Goal: Task Accomplishment & Management: Manage account settings

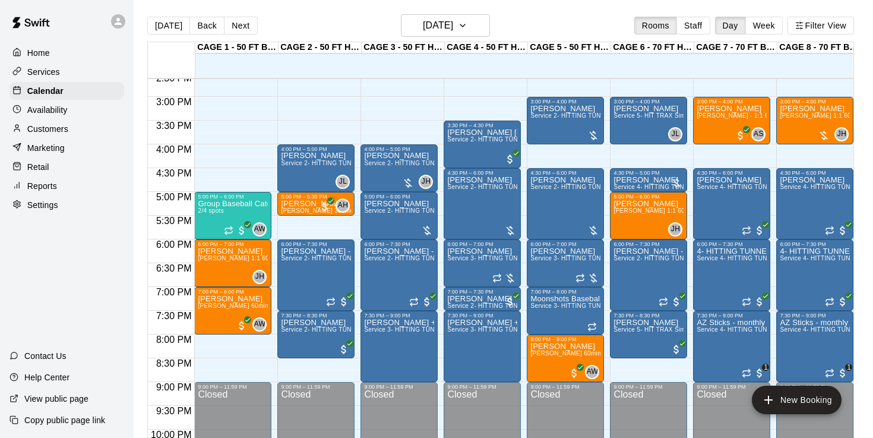
scroll to position [699, 0]
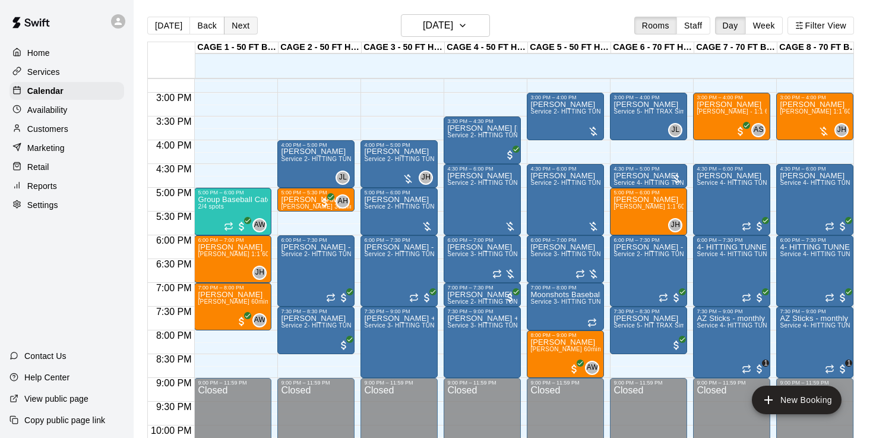
click at [239, 24] on button "Next" at bounding box center [240, 26] width 33 height 18
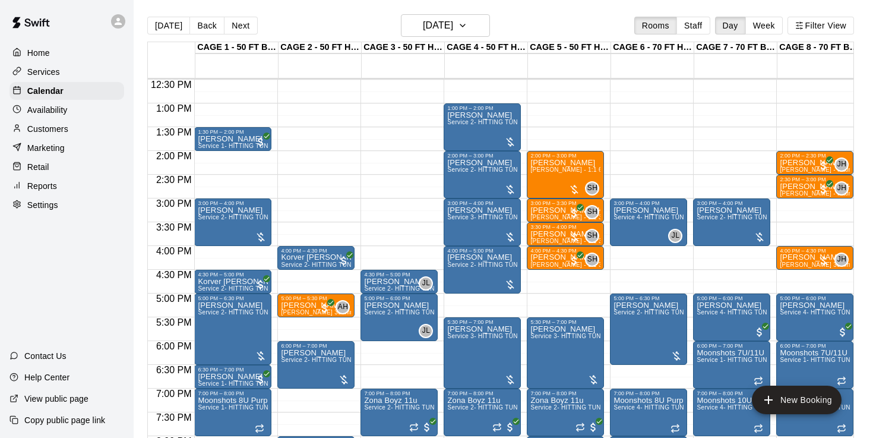
scroll to position [591, 0]
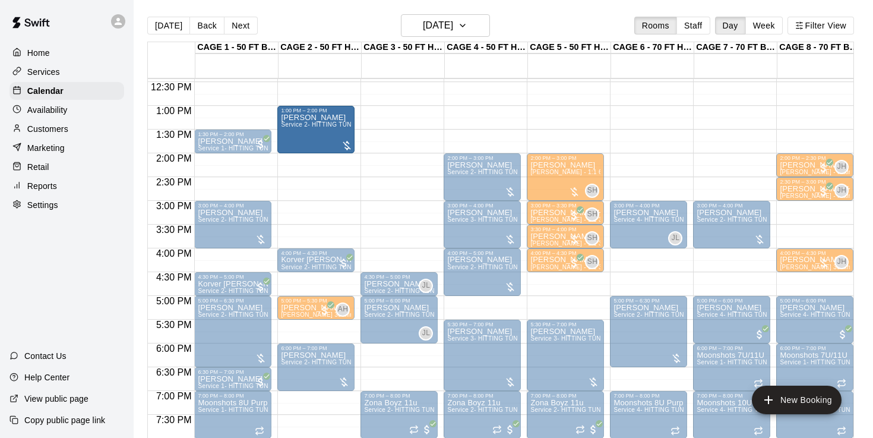
drag, startPoint x: 459, startPoint y: 135, endPoint x: 346, endPoint y: 138, distance: 113.5
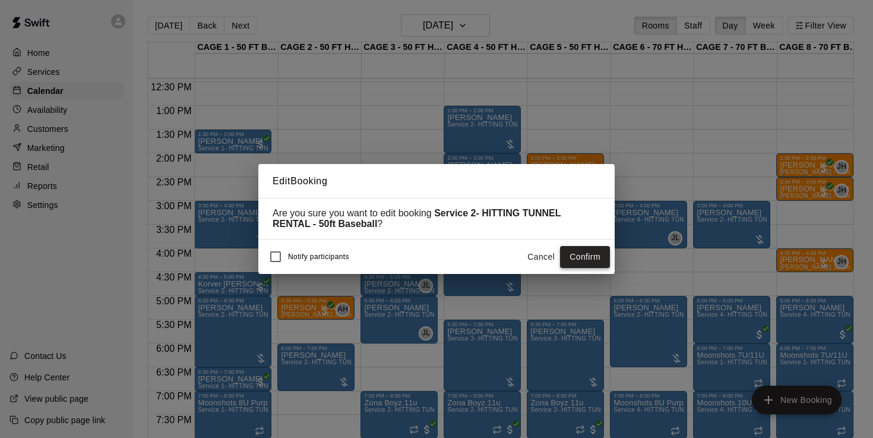
click at [566, 254] on button "Confirm" at bounding box center [585, 257] width 50 height 22
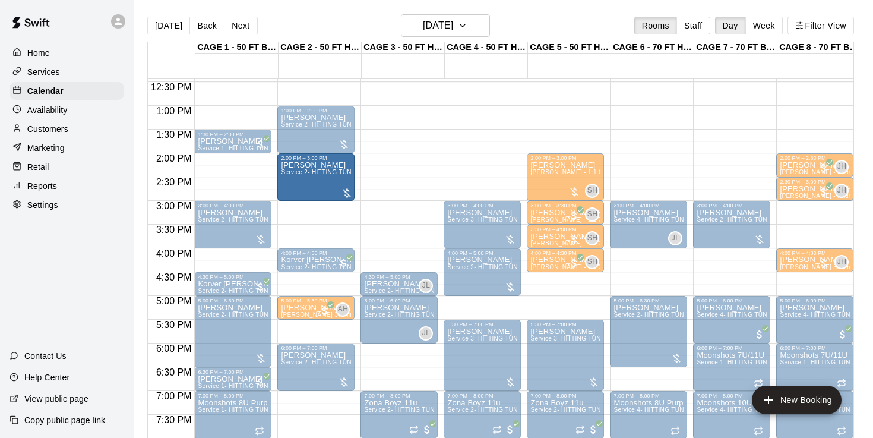
drag, startPoint x: 455, startPoint y: 182, endPoint x: 350, endPoint y: 184, distance: 104.6
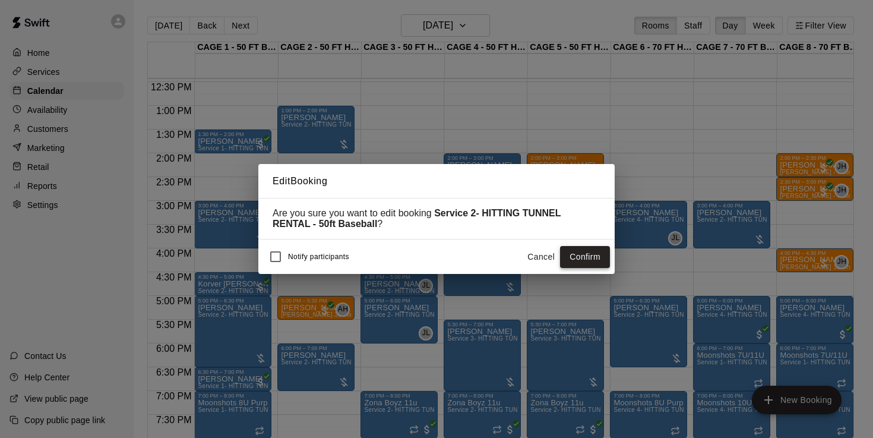
click at [592, 258] on button "Confirm" at bounding box center [585, 257] width 50 height 22
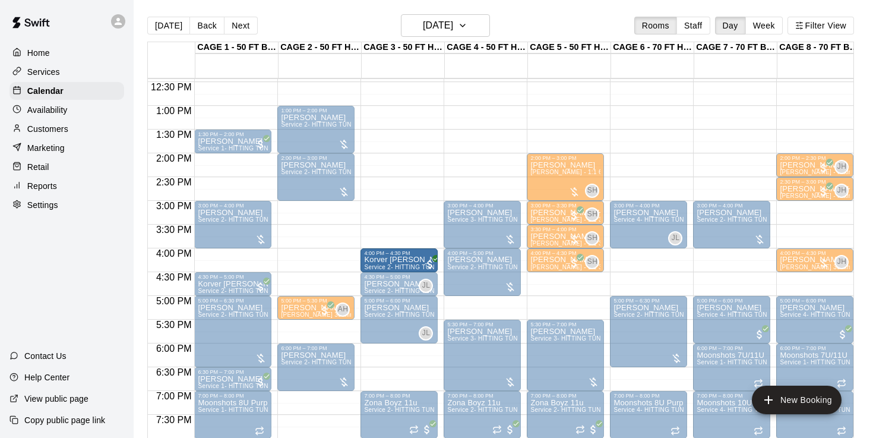
drag, startPoint x: 326, startPoint y: 255, endPoint x: 385, endPoint y: 261, distance: 59.7
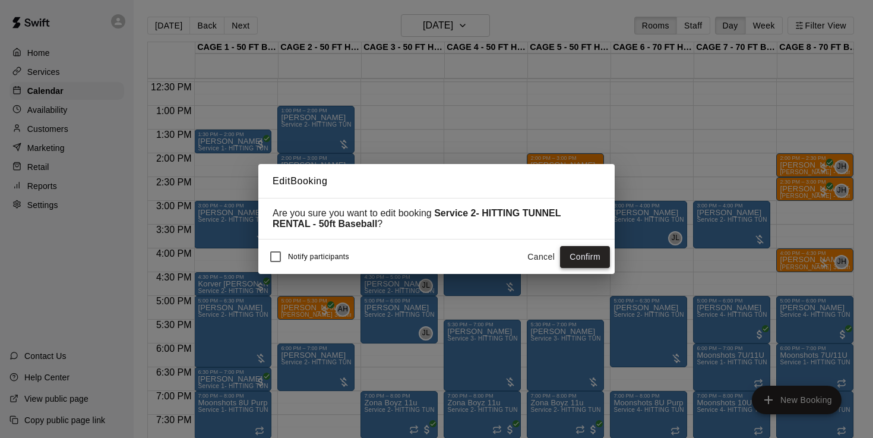
click at [572, 254] on button "Confirm" at bounding box center [585, 257] width 50 height 22
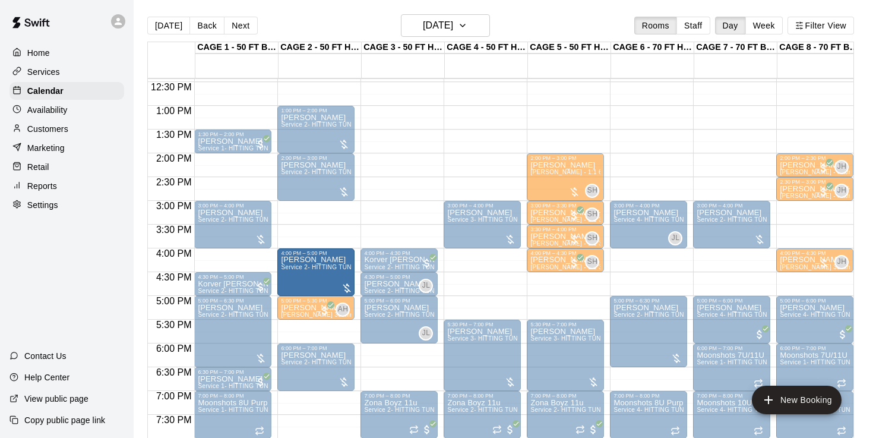
drag, startPoint x: 461, startPoint y: 286, endPoint x: 337, endPoint y: 296, distance: 123.9
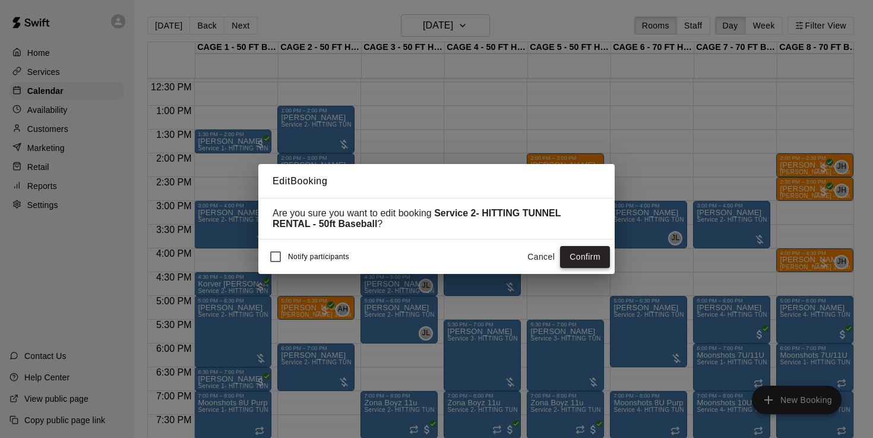
click at [599, 261] on button "Confirm" at bounding box center [585, 257] width 50 height 22
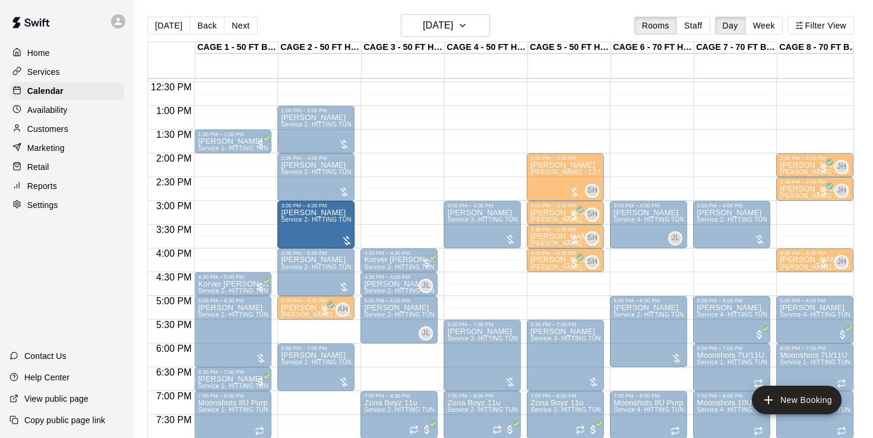
drag, startPoint x: 243, startPoint y: 226, endPoint x: 287, endPoint y: 227, distance: 44.6
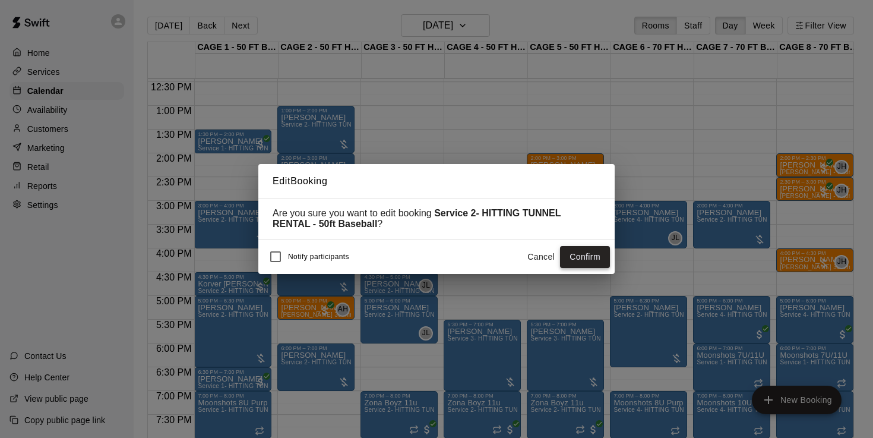
click at [593, 257] on button "Confirm" at bounding box center [585, 257] width 50 height 22
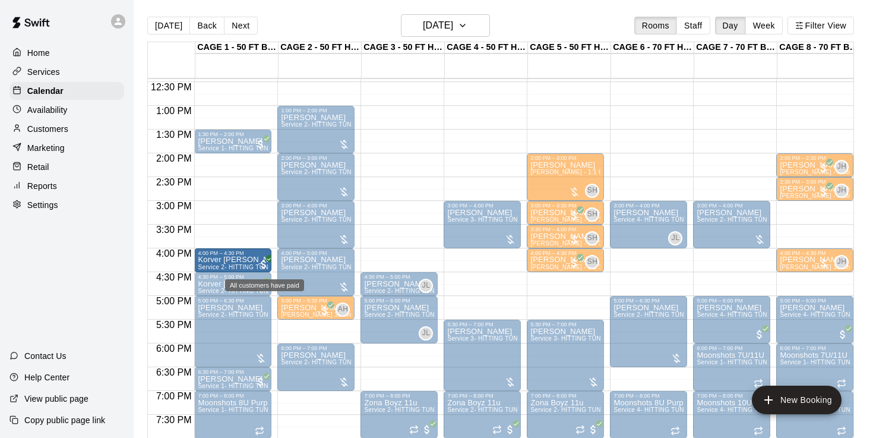
drag, startPoint x: 372, startPoint y: 258, endPoint x: 266, endPoint y: 268, distance: 106.7
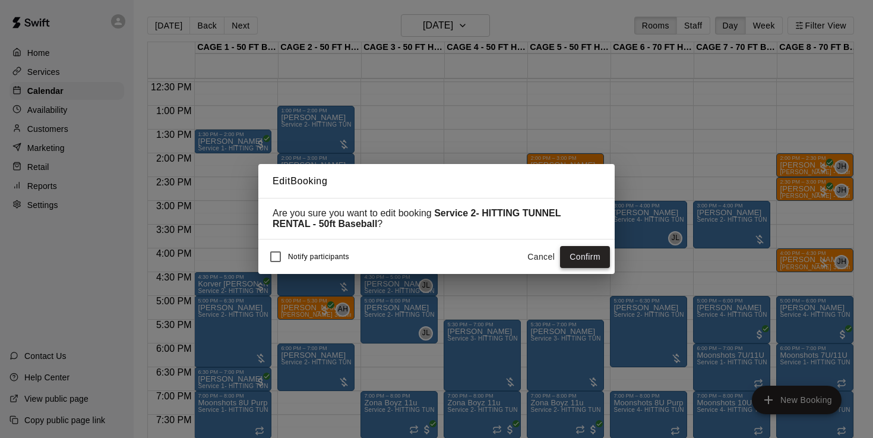
click at [590, 258] on button "Confirm" at bounding box center [585, 257] width 50 height 22
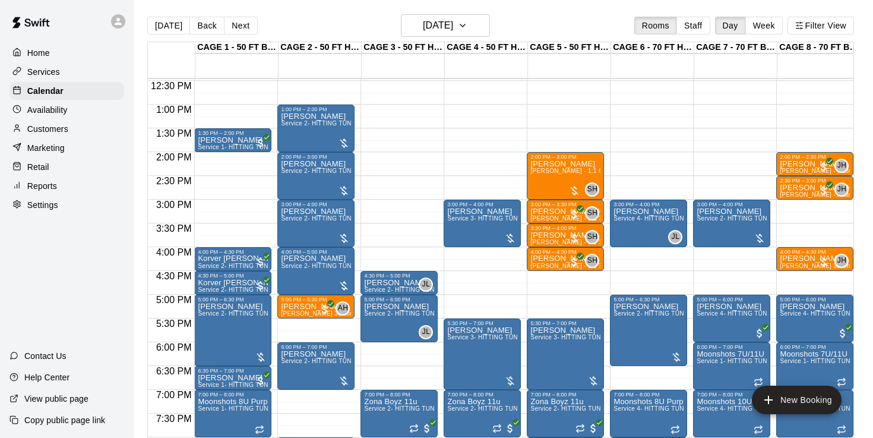
scroll to position [586, 0]
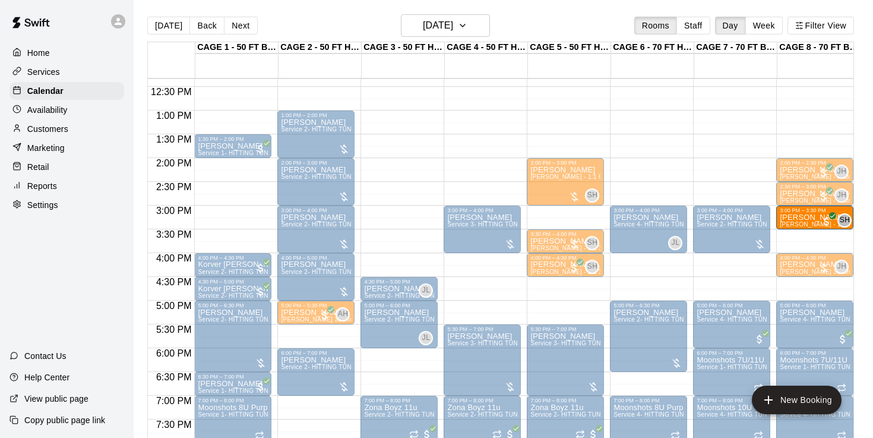
drag, startPoint x: 569, startPoint y: 219, endPoint x: 798, endPoint y: 225, distance: 228.8
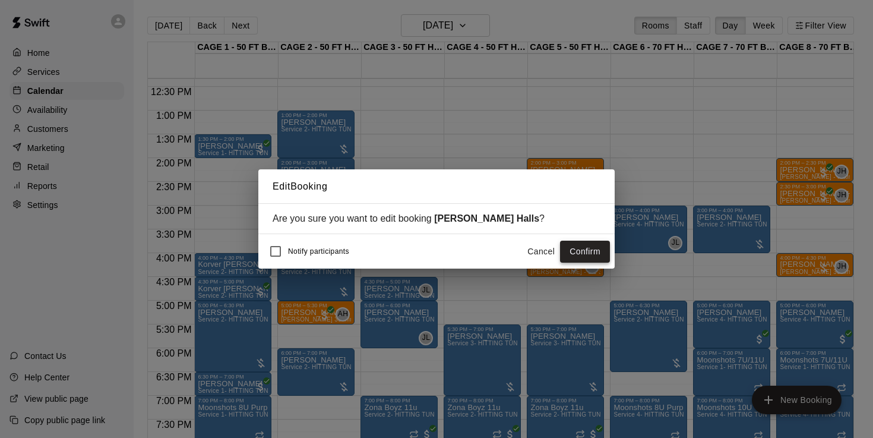
click at [588, 255] on button "Confirm" at bounding box center [585, 252] width 50 height 22
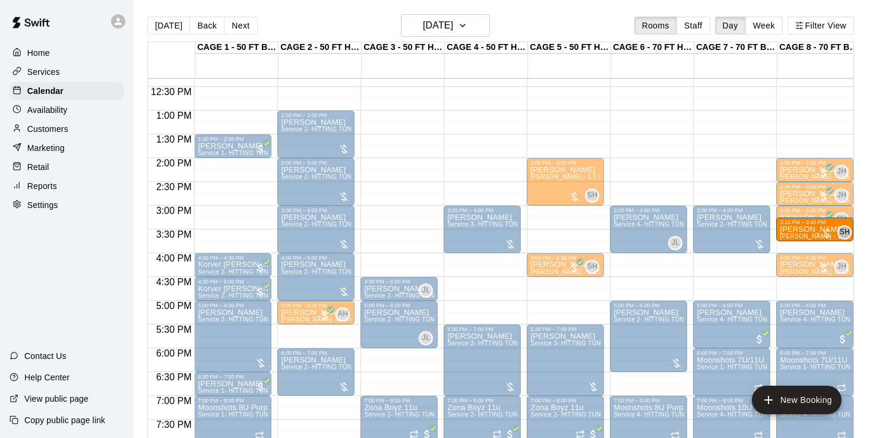
drag, startPoint x: 558, startPoint y: 242, endPoint x: 800, endPoint y: 241, distance: 241.8
drag, startPoint x: 555, startPoint y: 243, endPoint x: 855, endPoint y: 243, distance: 300.0
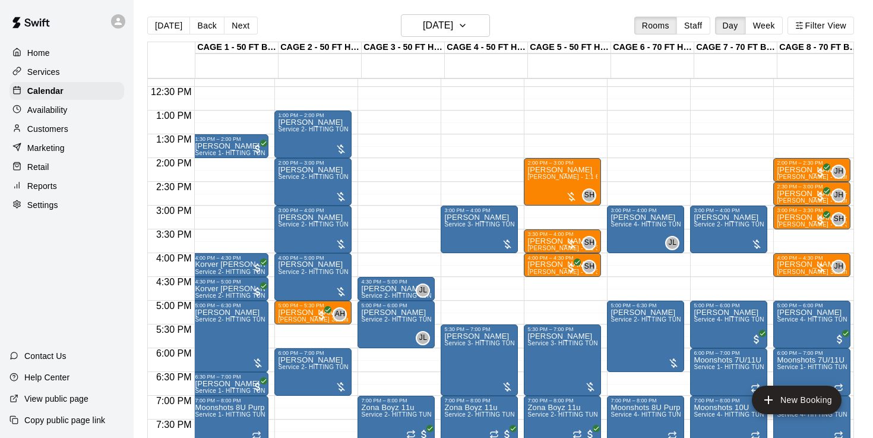
scroll to position [0, 3]
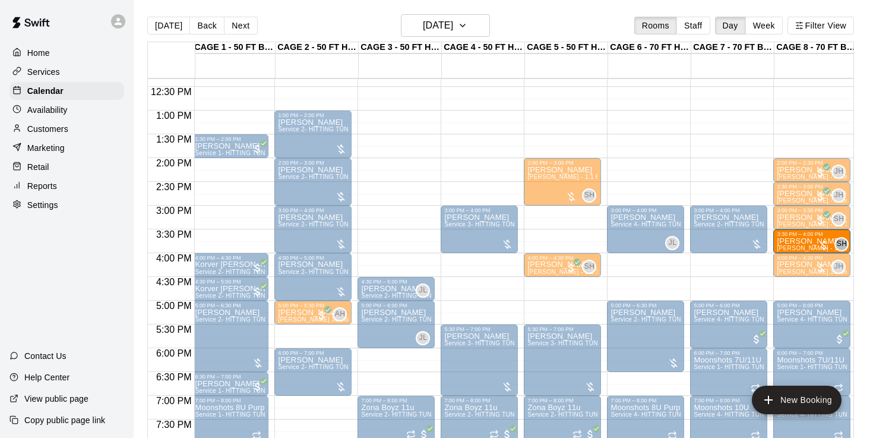
drag, startPoint x: 561, startPoint y: 240, endPoint x: 789, endPoint y: 248, distance: 228.2
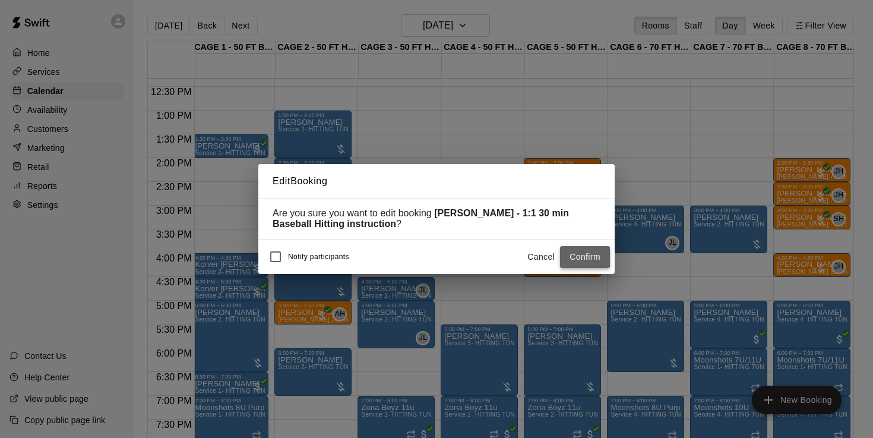
click at [595, 251] on button "Confirm" at bounding box center [585, 257] width 50 height 22
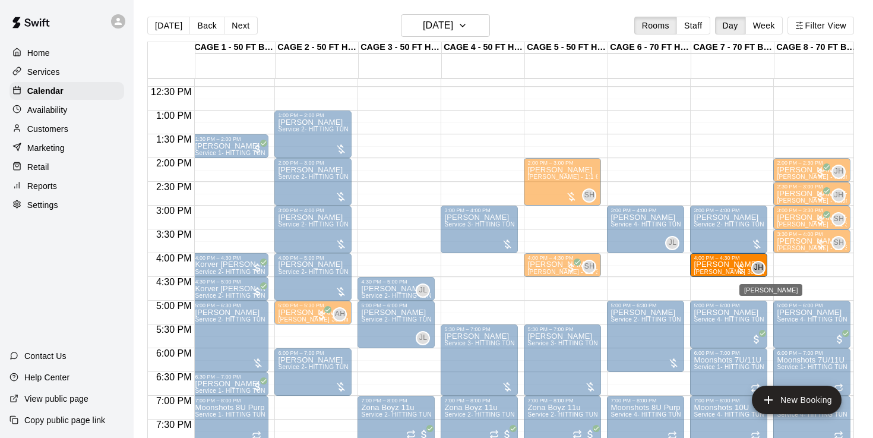
drag, startPoint x: 789, startPoint y: 269, endPoint x: 762, endPoint y: 272, distance: 27.5
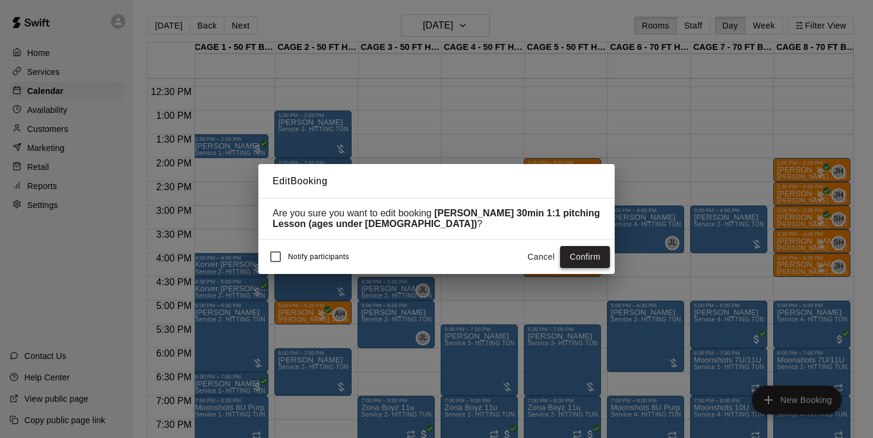
click at [596, 255] on button "Confirm" at bounding box center [585, 257] width 50 height 22
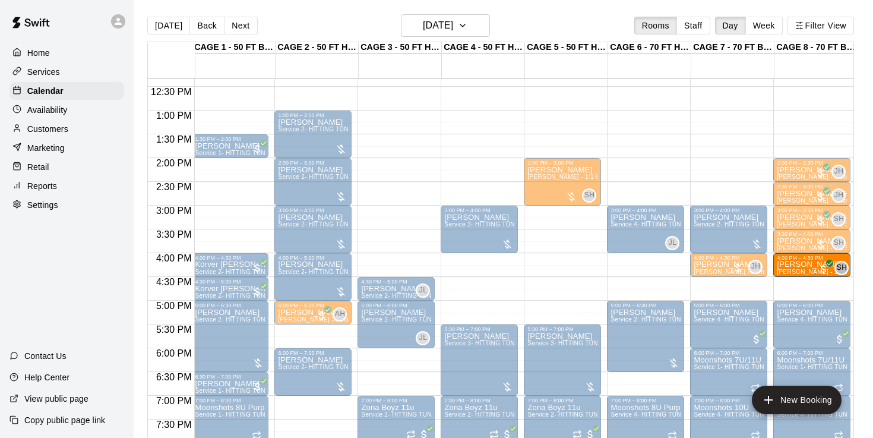
drag, startPoint x: 552, startPoint y: 268, endPoint x: 804, endPoint y: 269, distance: 251.9
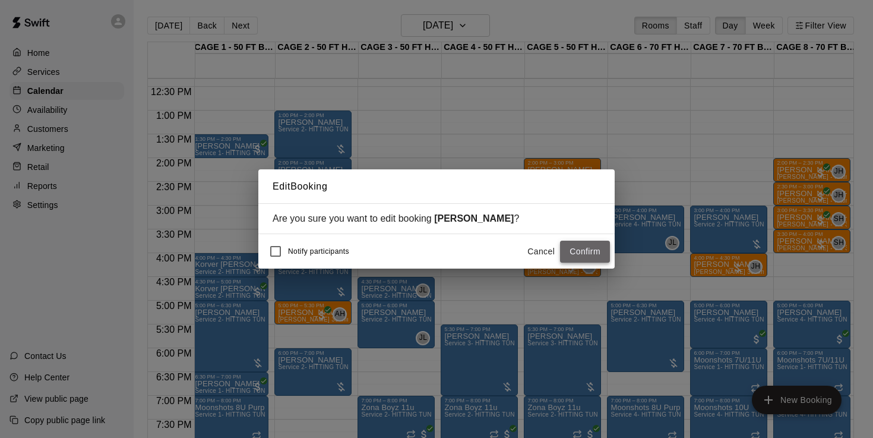
click at [585, 254] on button "Confirm" at bounding box center [585, 252] width 50 height 22
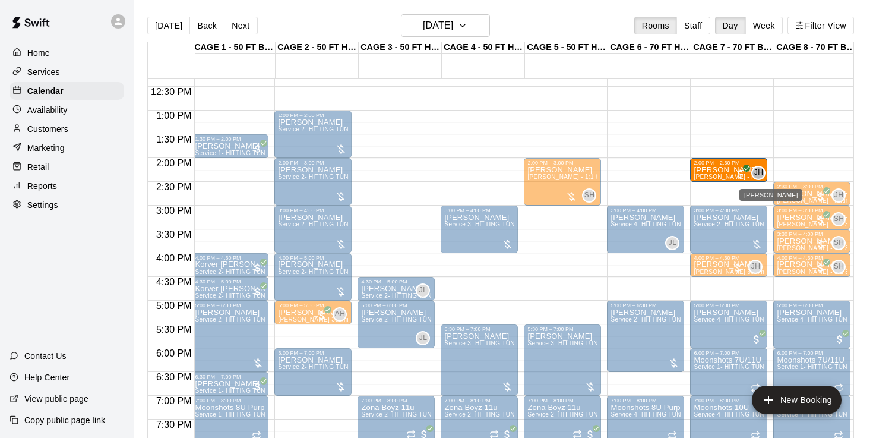
drag, startPoint x: 786, startPoint y: 169, endPoint x: 763, endPoint y: 169, distance: 22.6
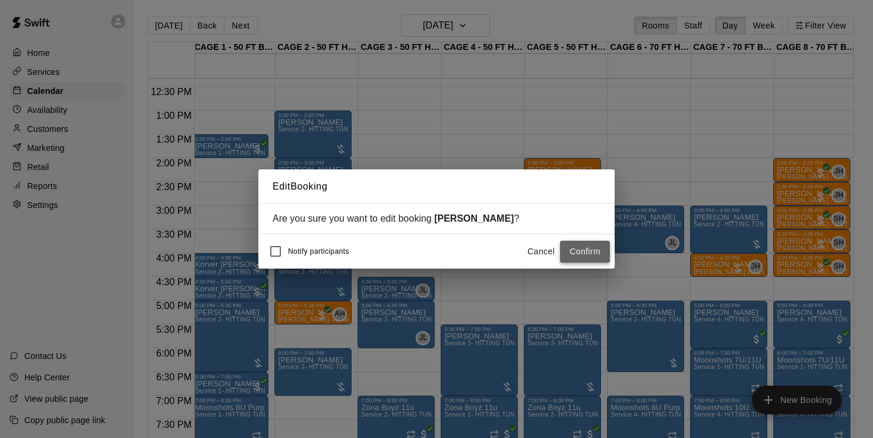
click at [577, 251] on button "Confirm" at bounding box center [585, 252] width 50 height 22
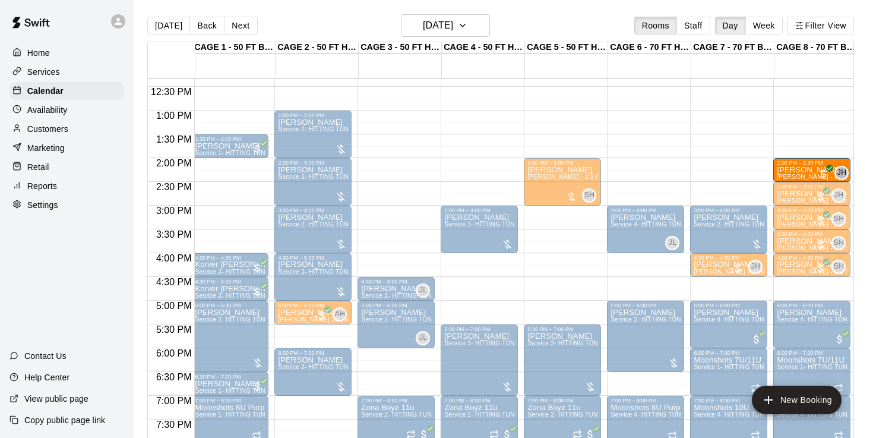
drag, startPoint x: 716, startPoint y: 167, endPoint x: 778, endPoint y: 176, distance: 63.1
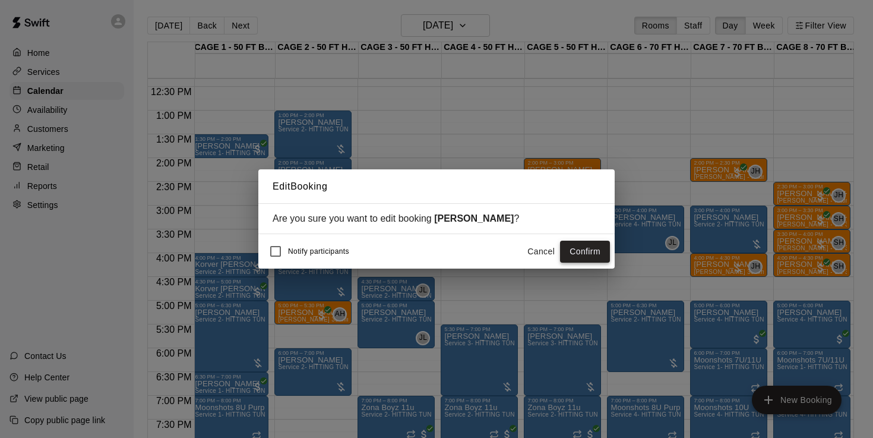
click at [583, 254] on button "Confirm" at bounding box center [585, 252] width 50 height 22
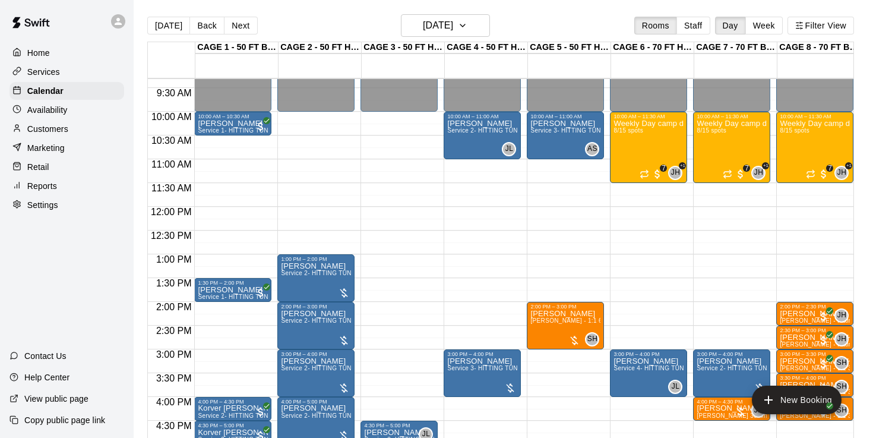
scroll to position [440, 0]
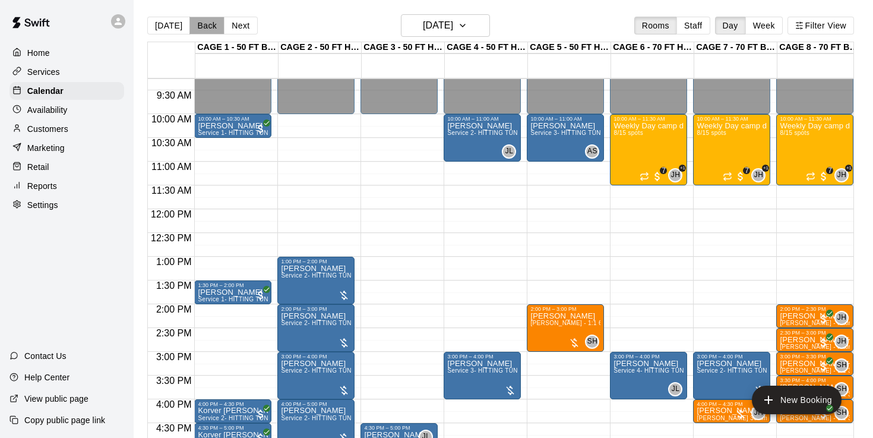
click at [207, 27] on button "Back" at bounding box center [206, 26] width 35 height 18
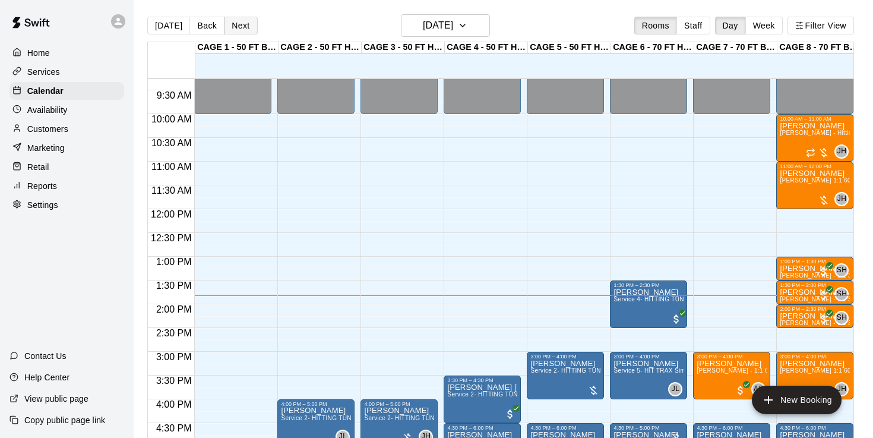
click at [239, 26] on button "Next" at bounding box center [240, 26] width 33 height 18
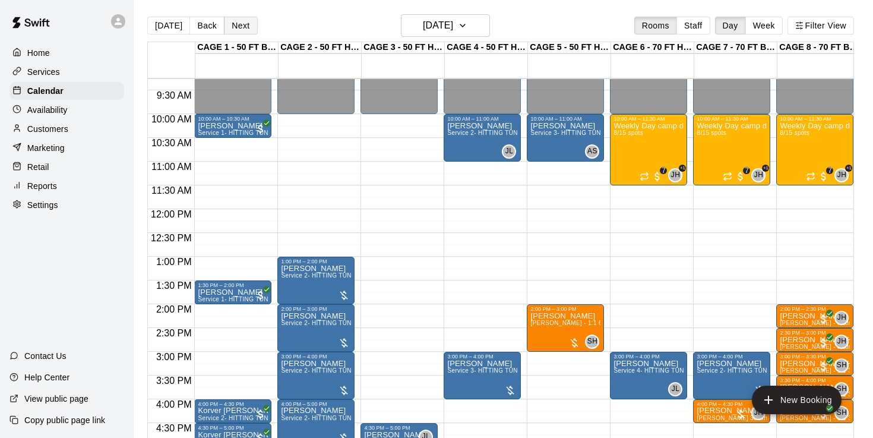
click at [239, 26] on button "Next" at bounding box center [240, 26] width 33 height 18
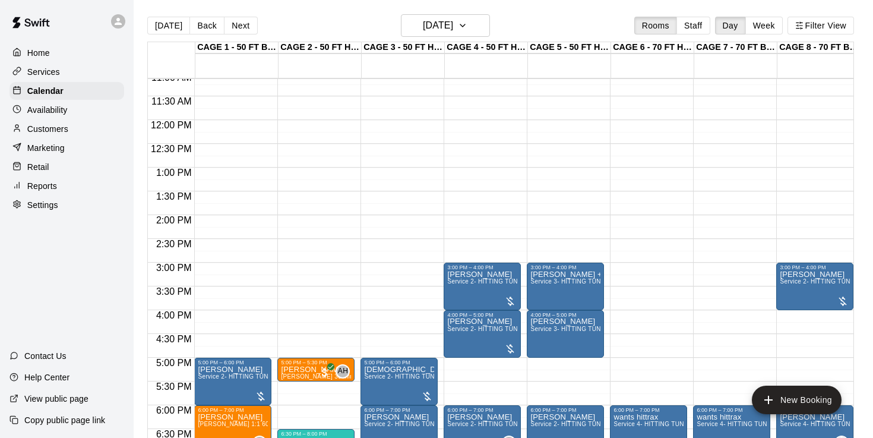
scroll to position [573, 0]
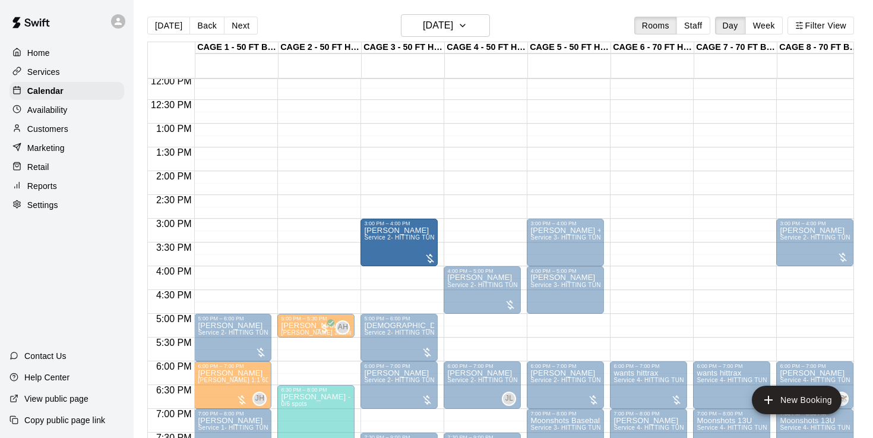
drag, startPoint x: 452, startPoint y: 247, endPoint x: 439, endPoint y: 247, distance: 13.1
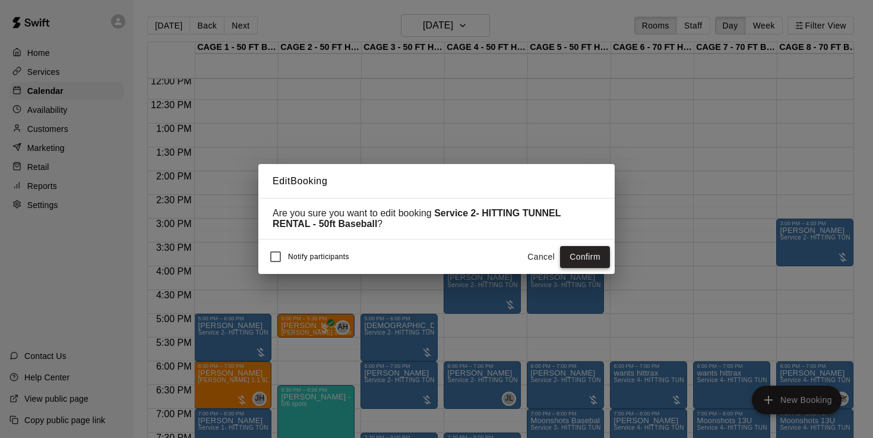
click at [582, 258] on button "Confirm" at bounding box center [585, 257] width 50 height 22
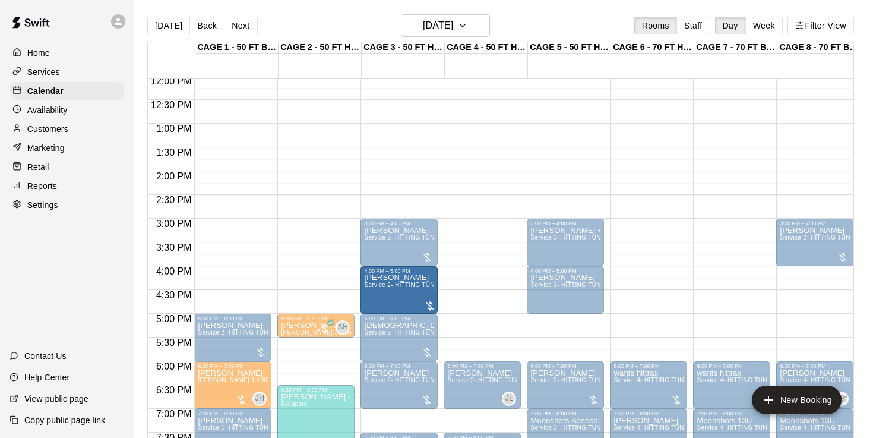
drag, startPoint x: 462, startPoint y: 295, endPoint x: 438, endPoint y: 298, distance: 23.3
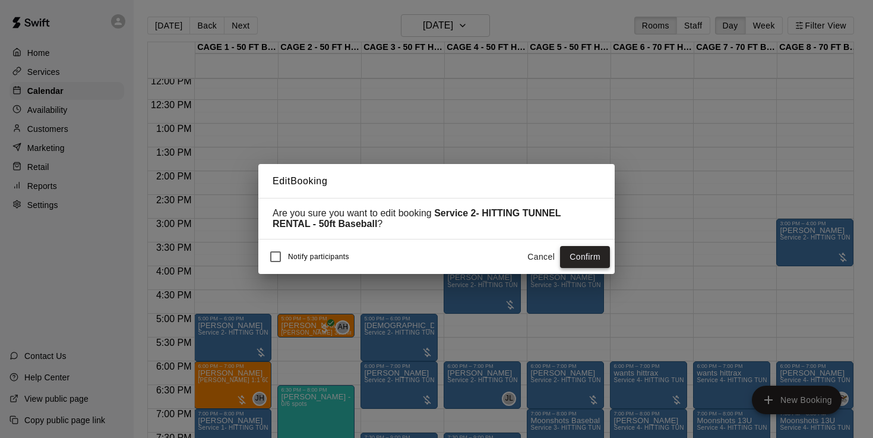
click at [598, 261] on button "Confirm" at bounding box center [585, 257] width 50 height 22
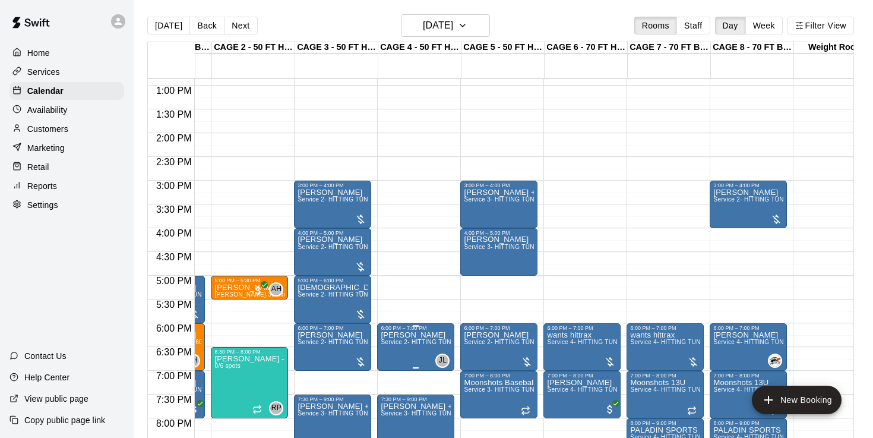
scroll to position [609, 67]
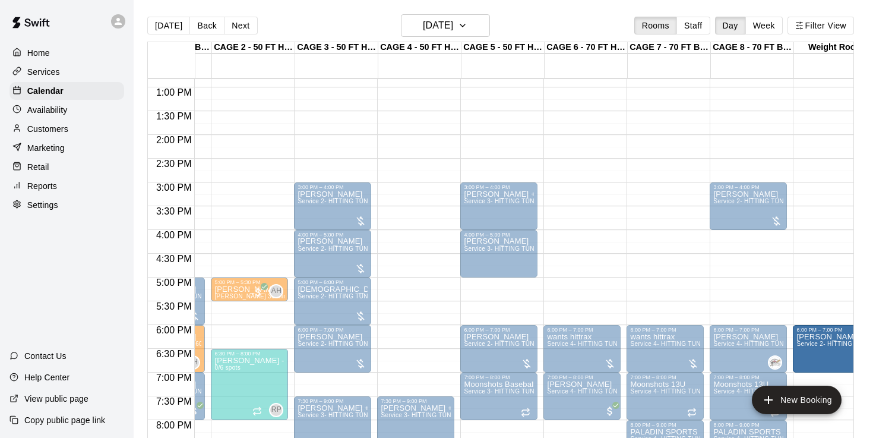
drag, startPoint x: 428, startPoint y: 353, endPoint x: 800, endPoint y: 353, distance: 371.8
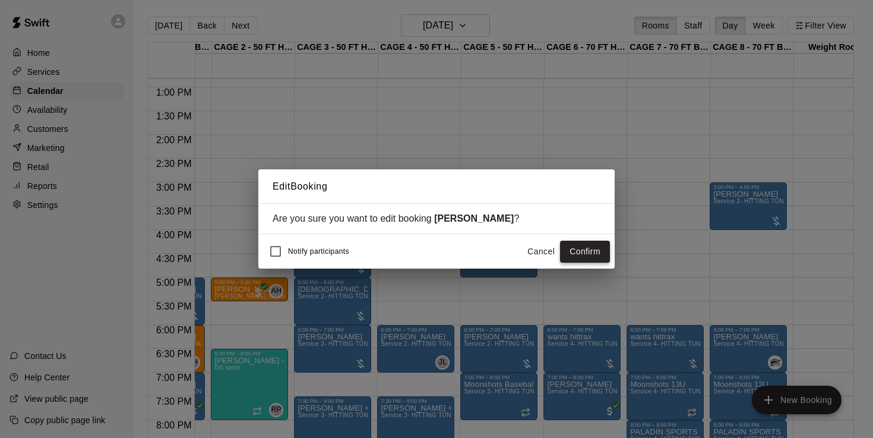
click at [586, 247] on button "Confirm" at bounding box center [585, 252] width 50 height 22
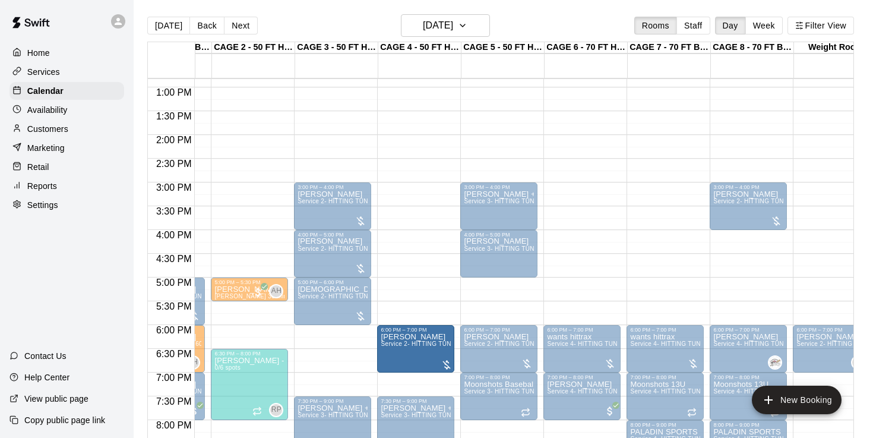
drag, startPoint x: 354, startPoint y: 353, endPoint x: 383, endPoint y: 356, distance: 29.3
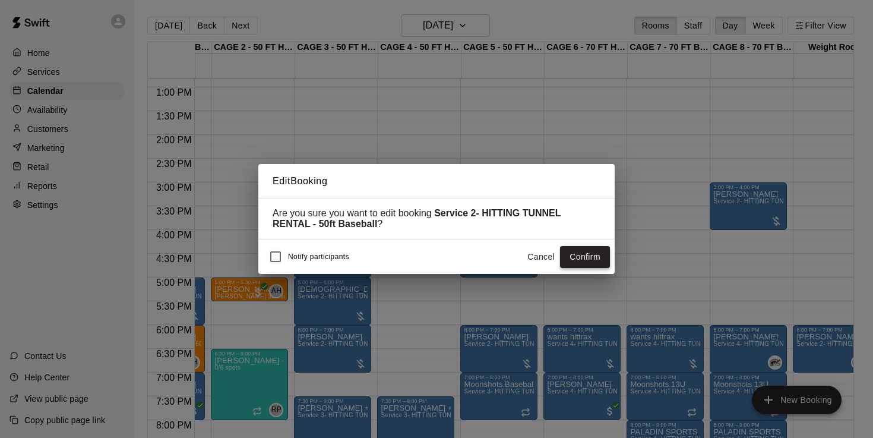
click at [587, 259] on button "Confirm" at bounding box center [585, 257] width 50 height 22
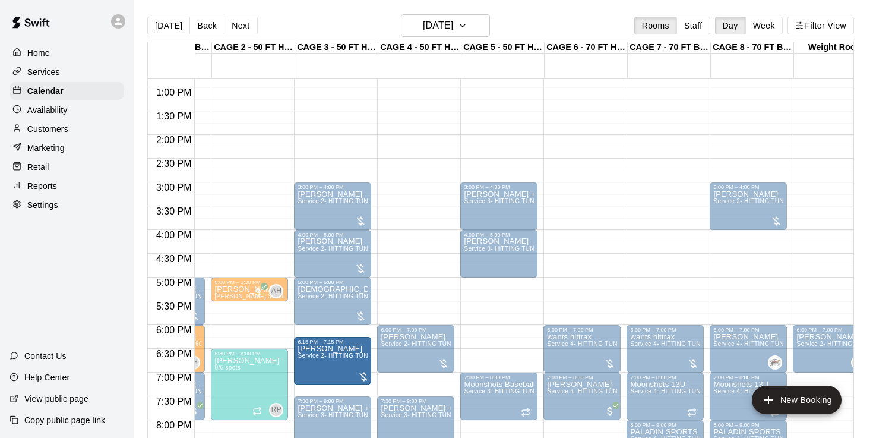
drag, startPoint x: 479, startPoint y: 362, endPoint x: 363, endPoint y: 374, distance: 117.0
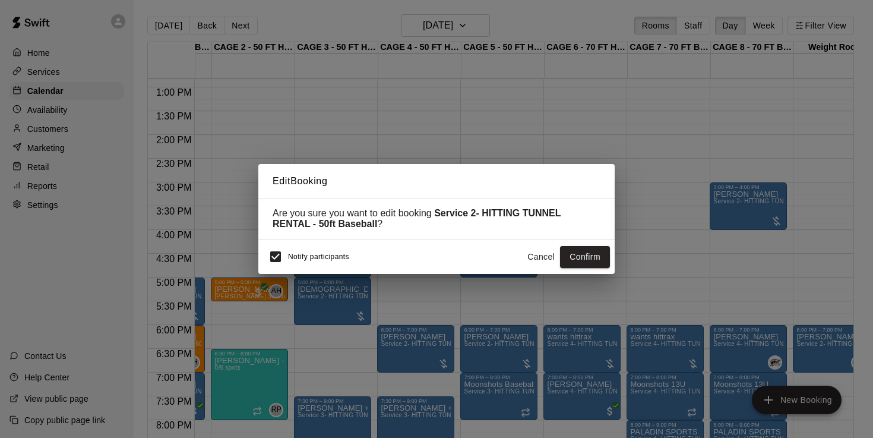
click at [540, 258] on button "Cancel" at bounding box center [541, 257] width 38 height 22
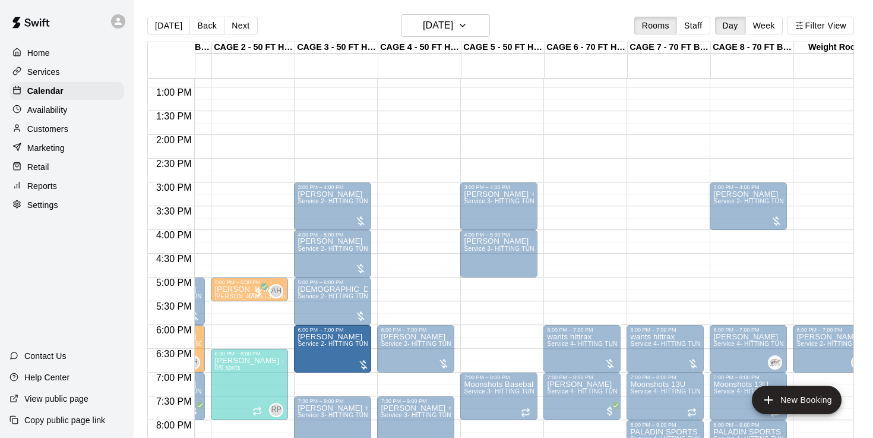
drag, startPoint x: 476, startPoint y: 357, endPoint x: 361, endPoint y: 364, distance: 116.0
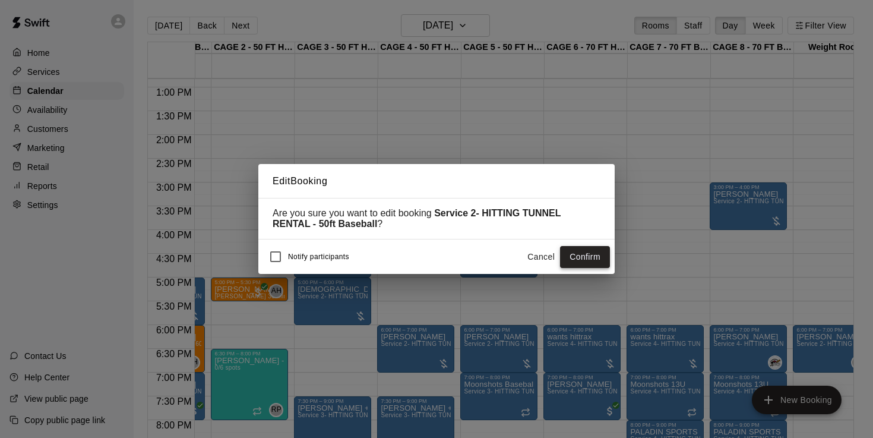
click at [589, 263] on button "Confirm" at bounding box center [585, 257] width 50 height 22
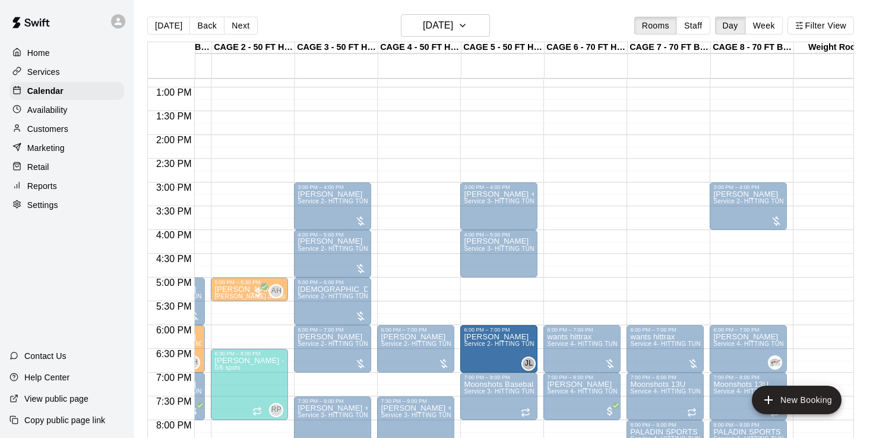
drag, startPoint x: 824, startPoint y: 361, endPoint x: 520, endPoint y: 369, distance: 304.8
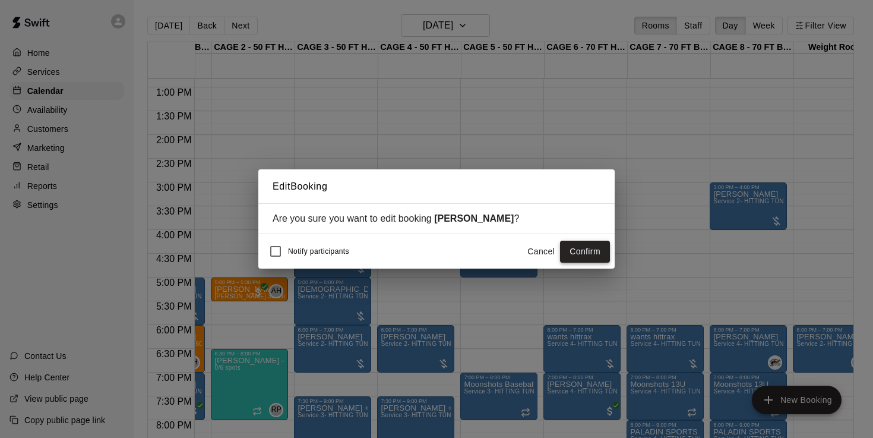
click at [579, 249] on button "Confirm" at bounding box center [585, 252] width 50 height 22
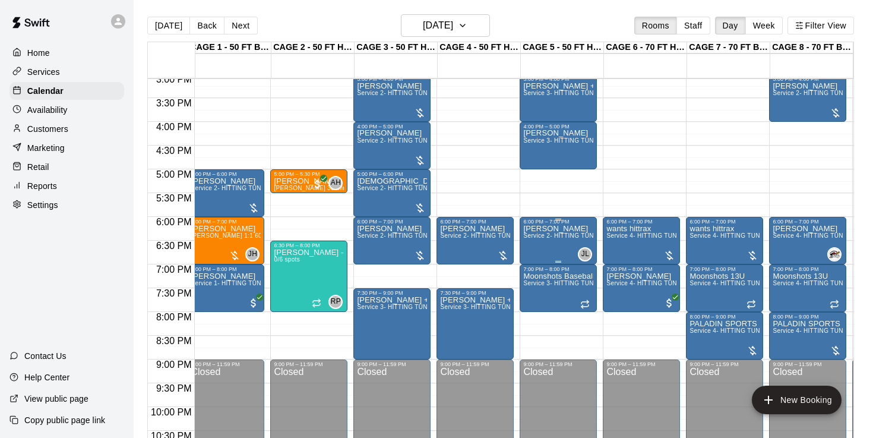
scroll to position [0, 7]
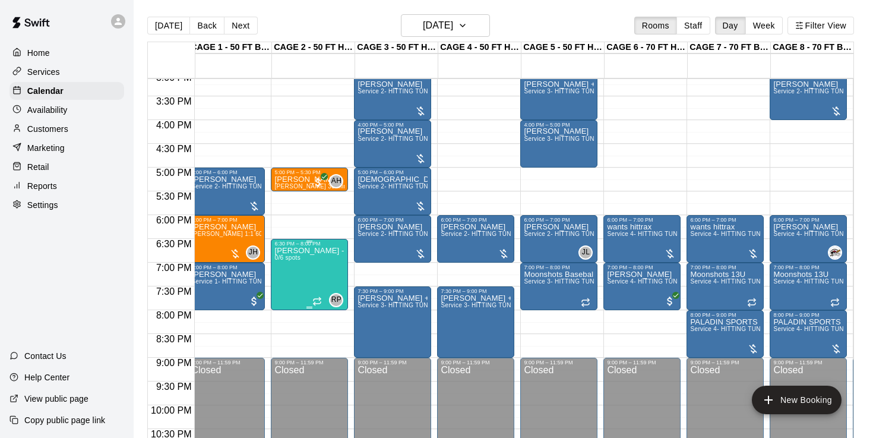
click at [290, 255] on icon "edit" at bounding box center [287, 259] width 11 height 11
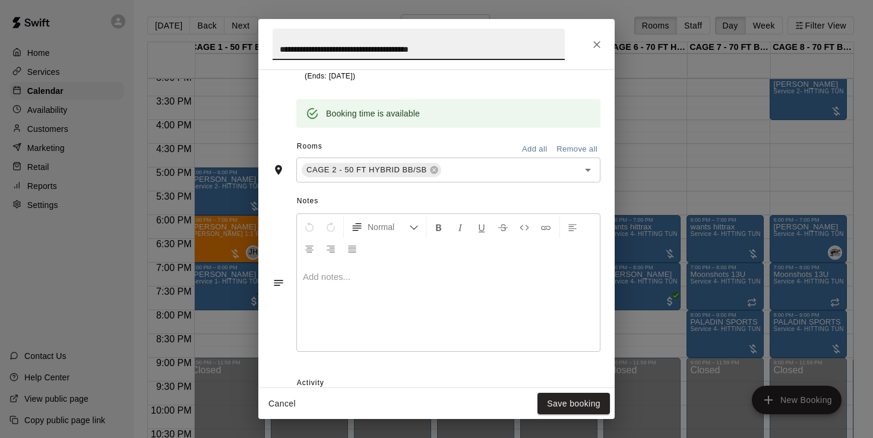
scroll to position [337, 0]
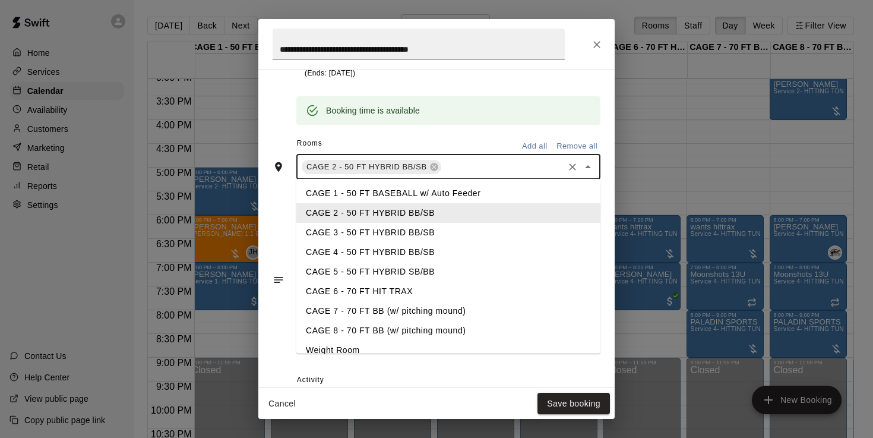
click at [473, 163] on input "text" at bounding box center [502, 166] width 119 height 15
type input "*"
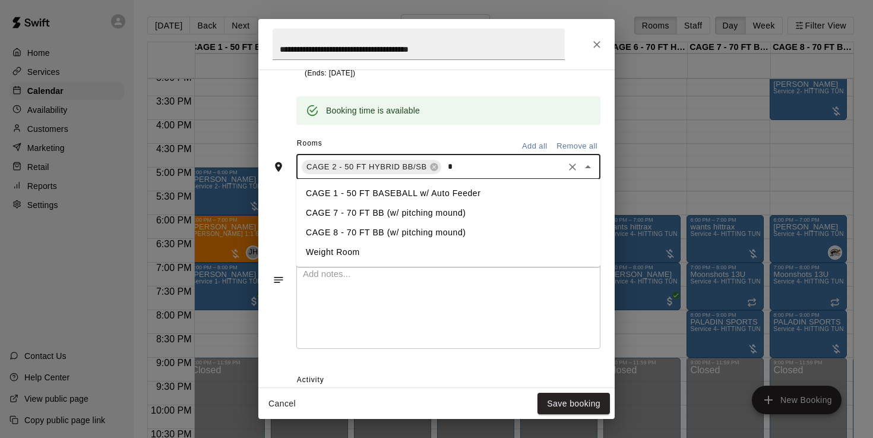
click at [369, 242] on li "Weight Room" at bounding box center [448, 252] width 304 height 20
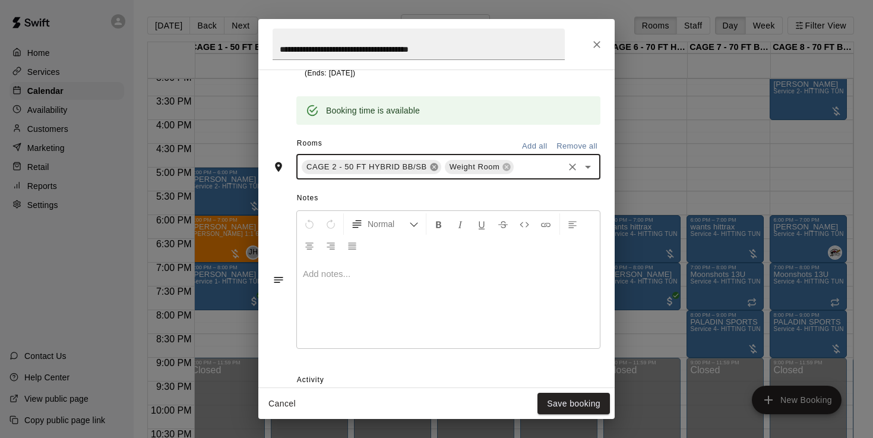
click at [435, 167] on icon at bounding box center [434, 167] width 10 height 10
click at [551, 407] on button "Save booking" at bounding box center [574, 404] width 72 height 22
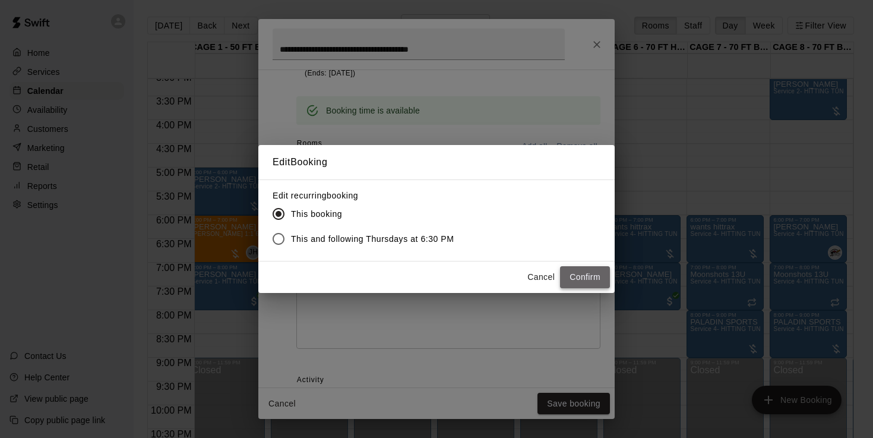
click at [577, 274] on button "Confirm" at bounding box center [585, 277] width 50 height 22
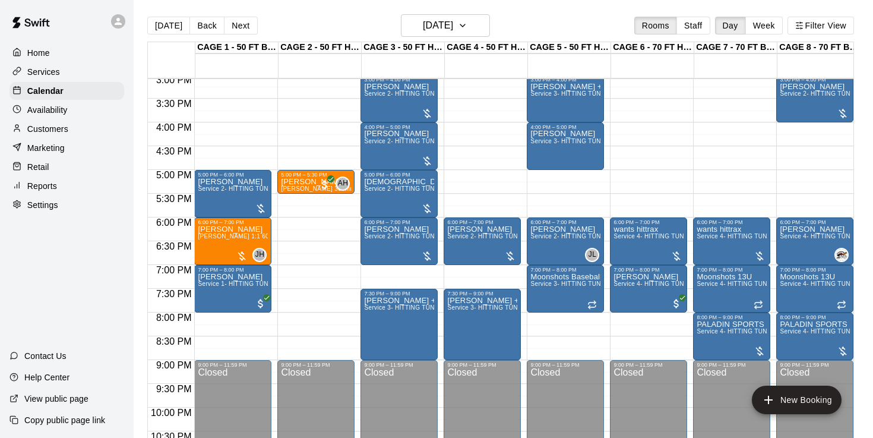
scroll to position [717, 0]
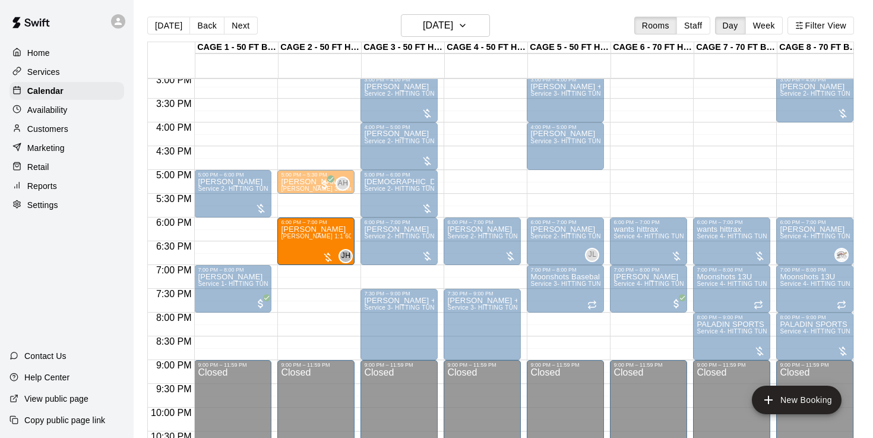
drag, startPoint x: 256, startPoint y: 236, endPoint x: 282, endPoint y: 237, distance: 26.2
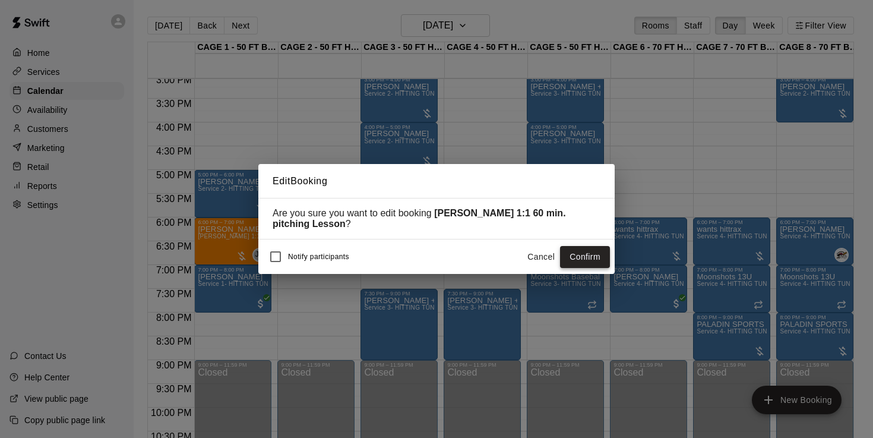
click at [591, 260] on button "Confirm" at bounding box center [585, 257] width 50 height 22
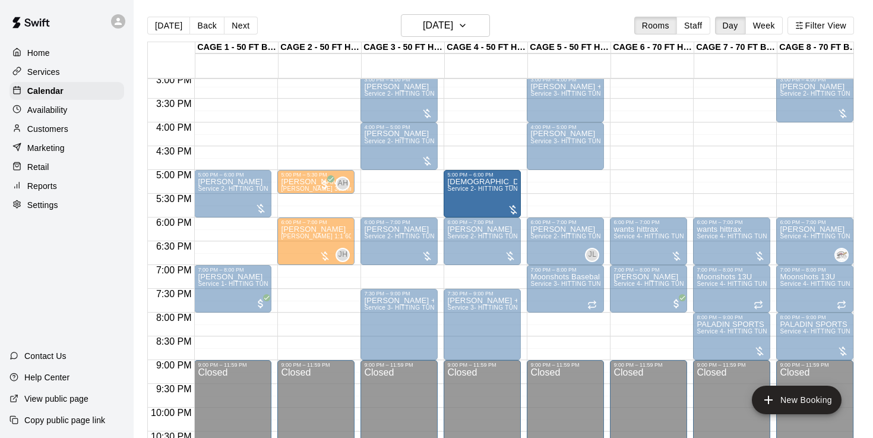
drag, startPoint x: 426, startPoint y: 199, endPoint x: 459, endPoint y: 200, distance: 32.7
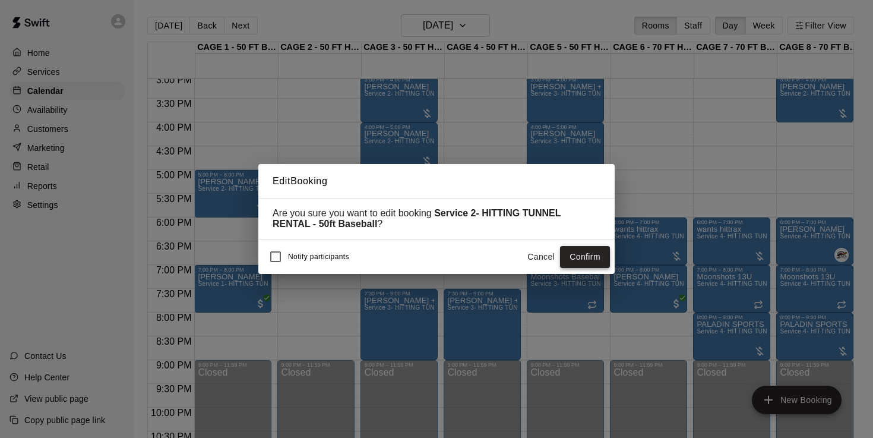
click at [573, 253] on button "Confirm" at bounding box center [585, 257] width 50 height 22
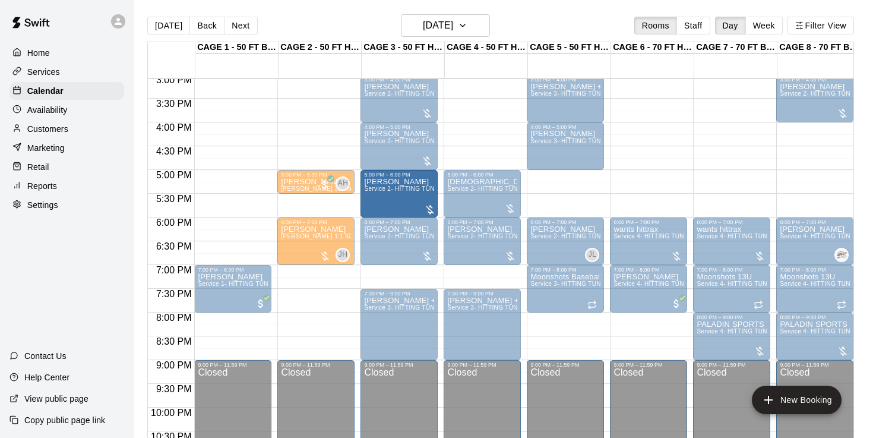
drag, startPoint x: 248, startPoint y: 198, endPoint x: 377, endPoint y: 200, distance: 128.9
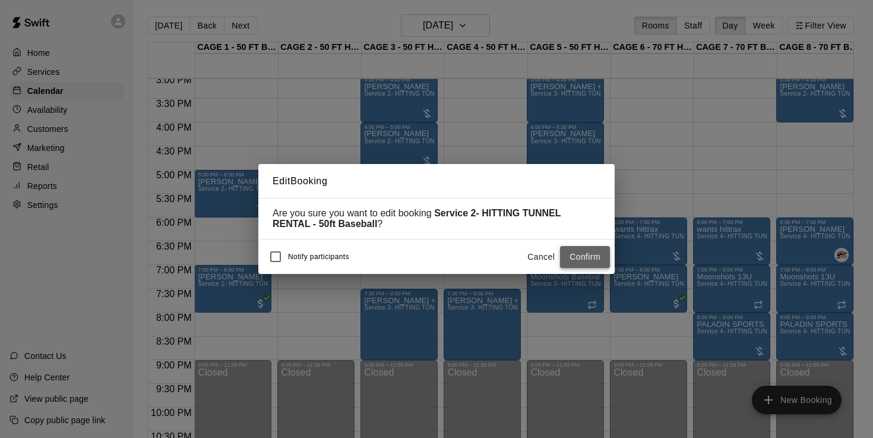
click at [584, 252] on button "Confirm" at bounding box center [585, 257] width 50 height 22
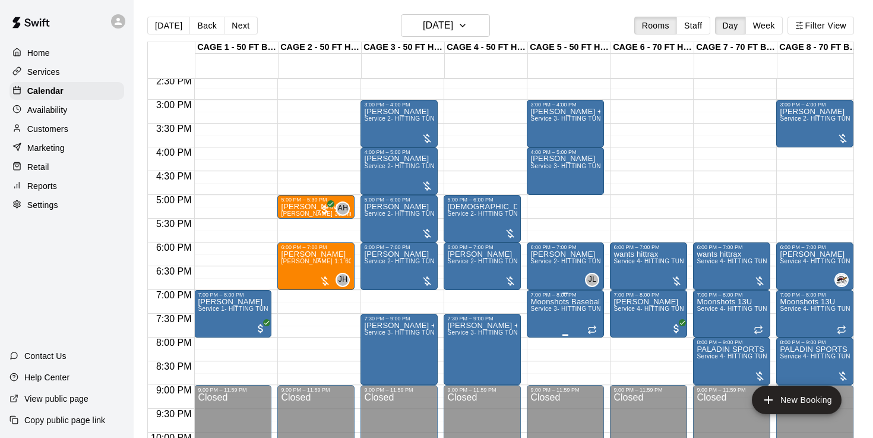
scroll to position [682, 0]
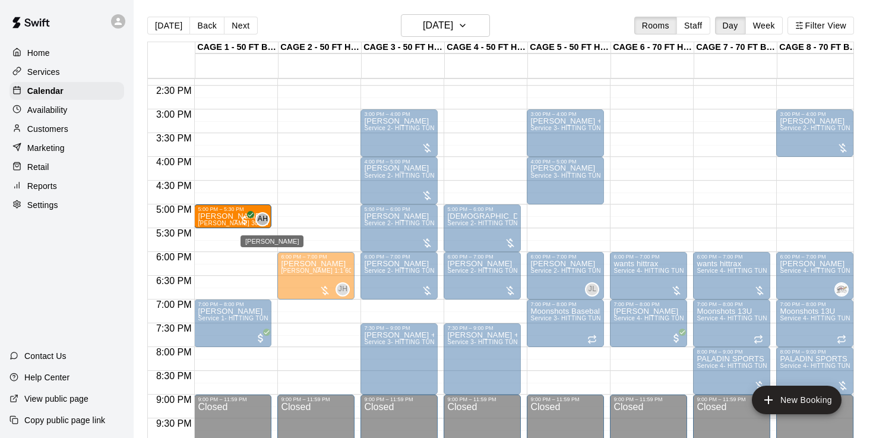
drag, startPoint x: 285, startPoint y: 222, endPoint x: 267, endPoint y: 223, distance: 17.9
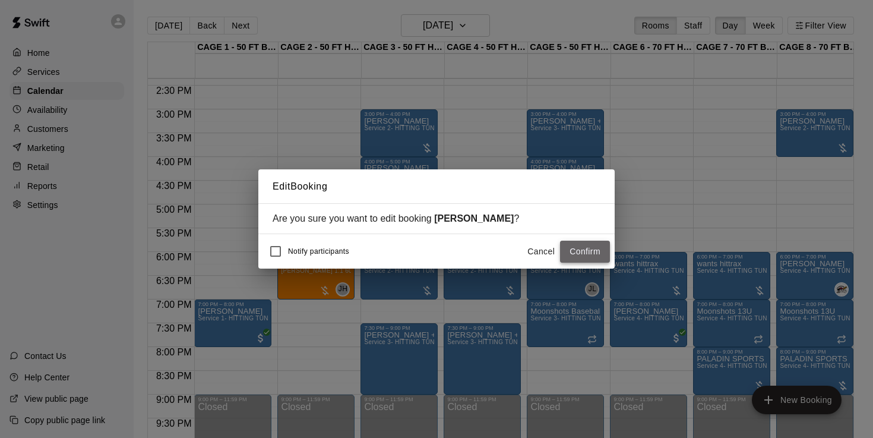
click at [573, 251] on button "Confirm" at bounding box center [585, 252] width 50 height 22
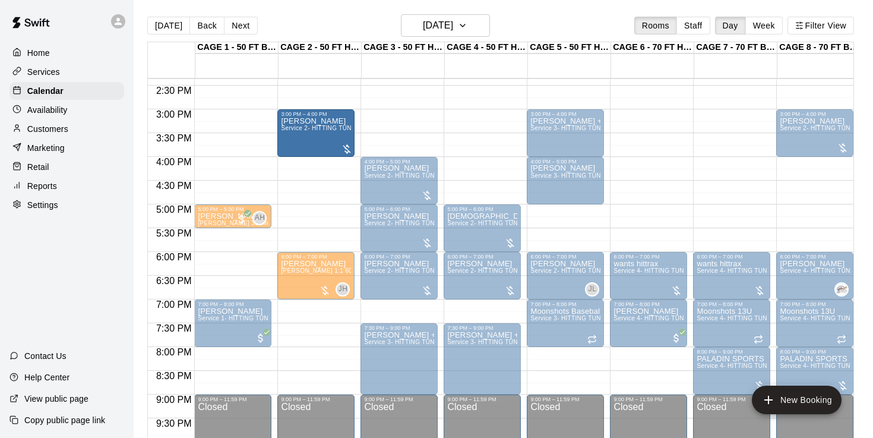
drag, startPoint x: 380, startPoint y: 138, endPoint x: 355, endPoint y: 140, distance: 24.5
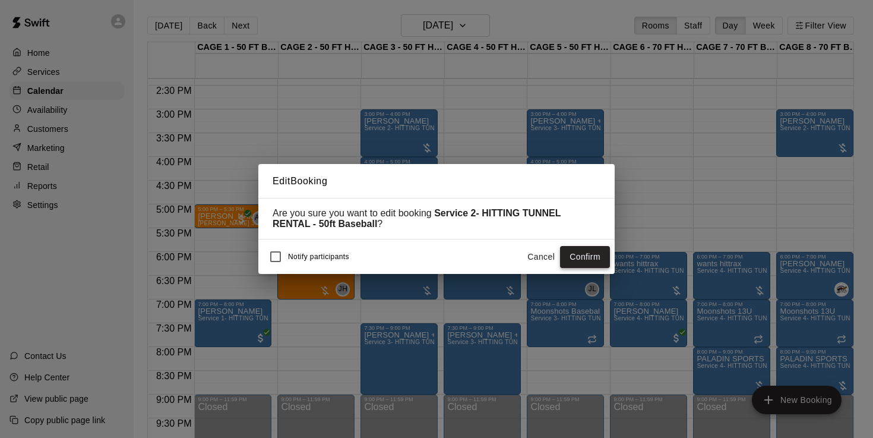
click at [580, 258] on button "Confirm" at bounding box center [585, 257] width 50 height 22
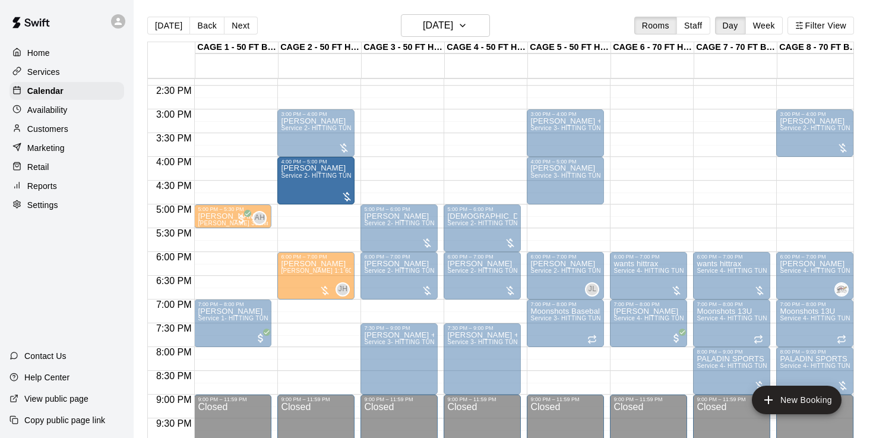
drag, startPoint x: 389, startPoint y: 186, endPoint x: 355, endPoint y: 189, distance: 34.0
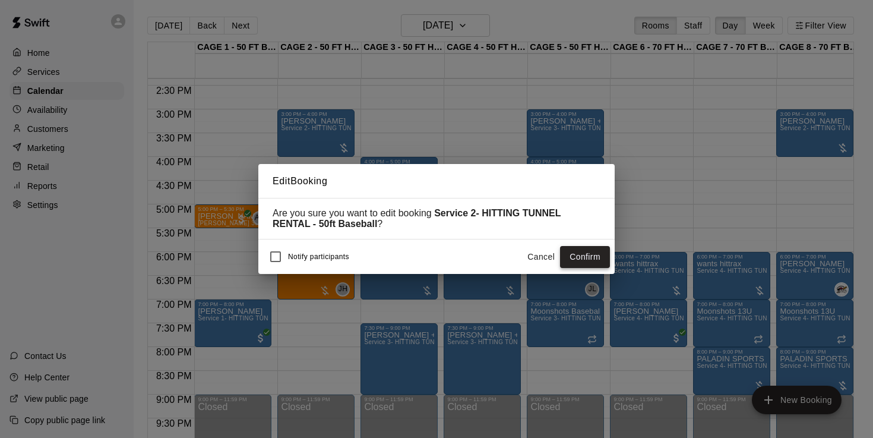
click at [583, 251] on button "Confirm" at bounding box center [585, 257] width 50 height 22
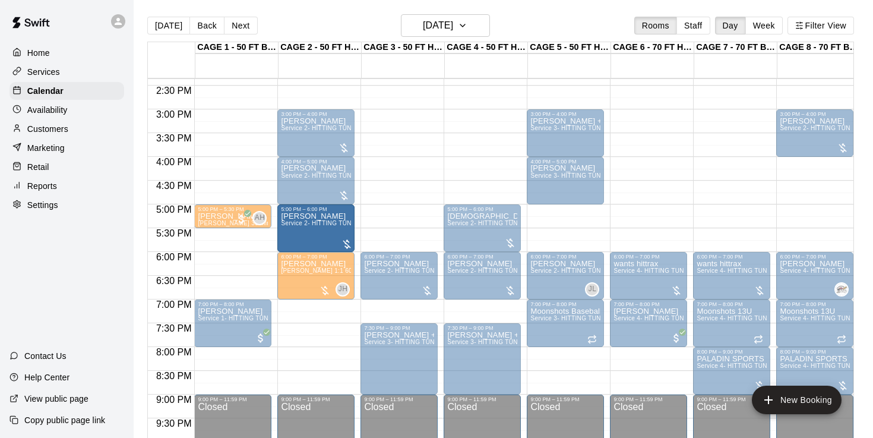
drag, startPoint x: 379, startPoint y: 238, endPoint x: 353, endPoint y: 241, distance: 26.3
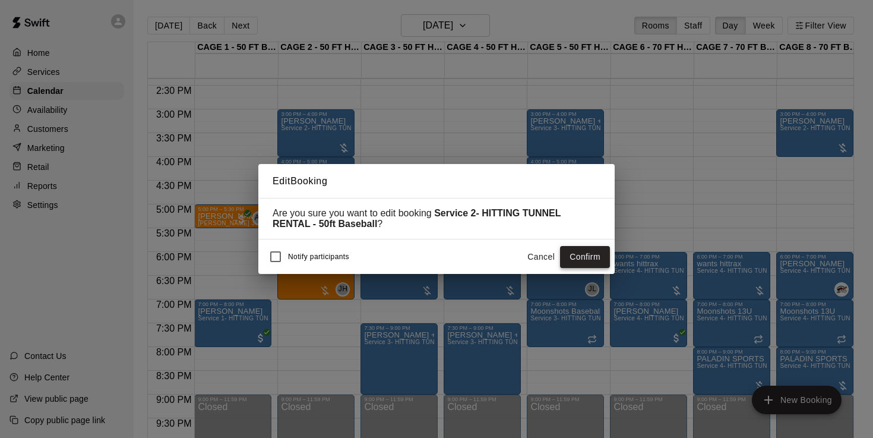
click at [573, 260] on button "Confirm" at bounding box center [585, 257] width 50 height 22
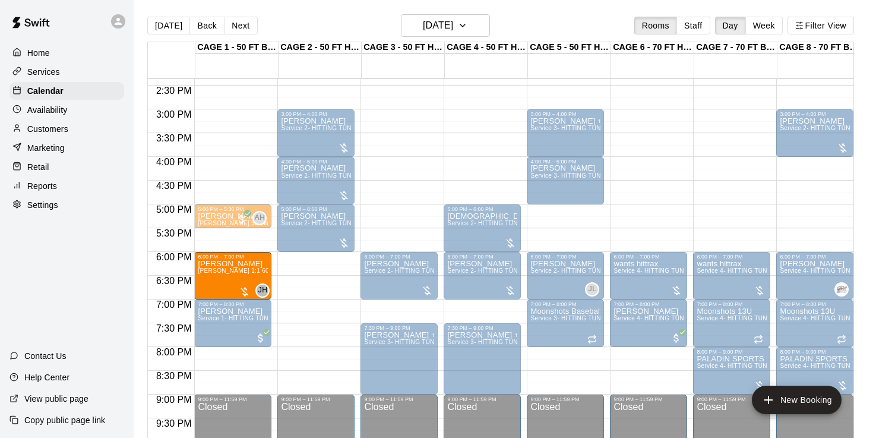
drag, startPoint x: 305, startPoint y: 280, endPoint x: 270, endPoint y: 284, distance: 35.2
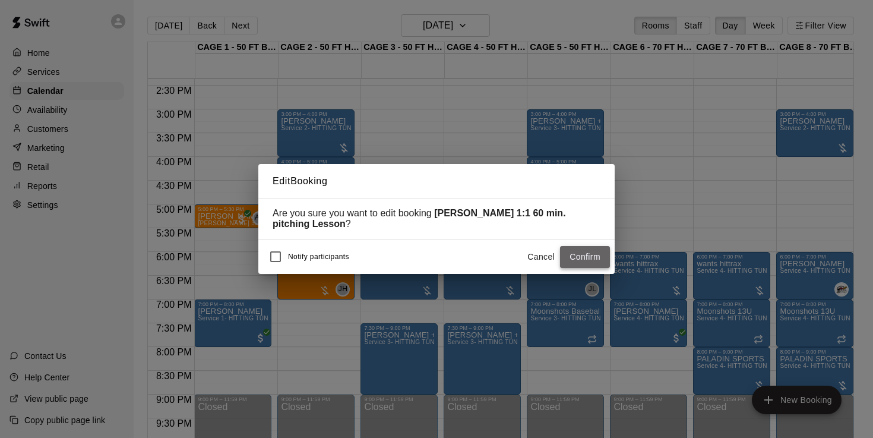
click at [595, 260] on button "Confirm" at bounding box center [585, 257] width 50 height 22
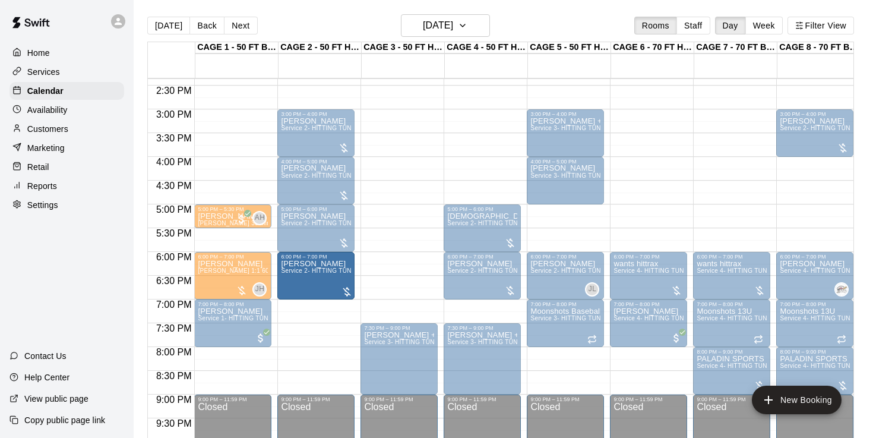
drag, startPoint x: 398, startPoint y: 292, endPoint x: 361, endPoint y: 293, distance: 36.8
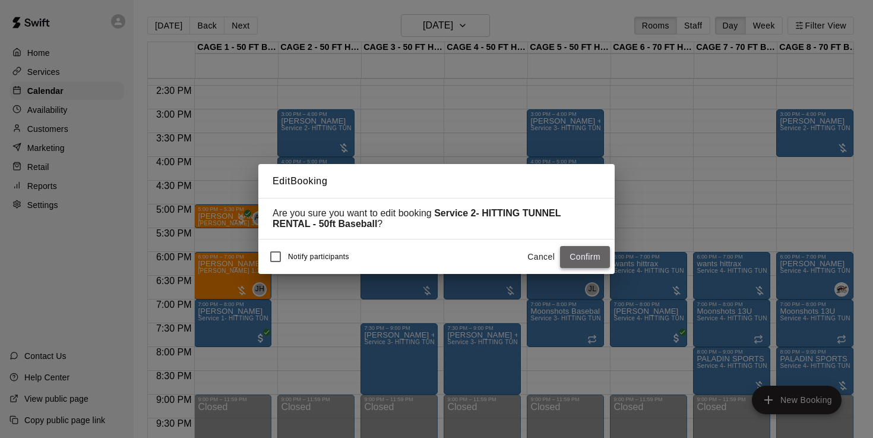
click at [583, 257] on button "Confirm" at bounding box center [585, 257] width 50 height 22
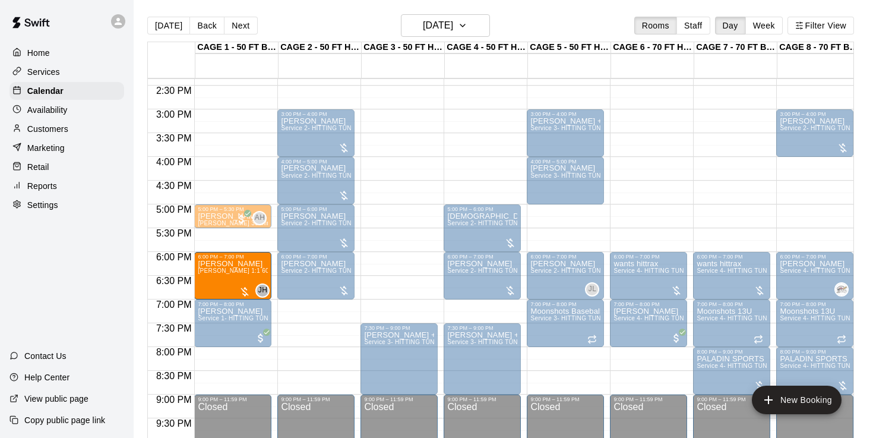
drag, startPoint x: 250, startPoint y: 273, endPoint x: 229, endPoint y: 276, distance: 21.1
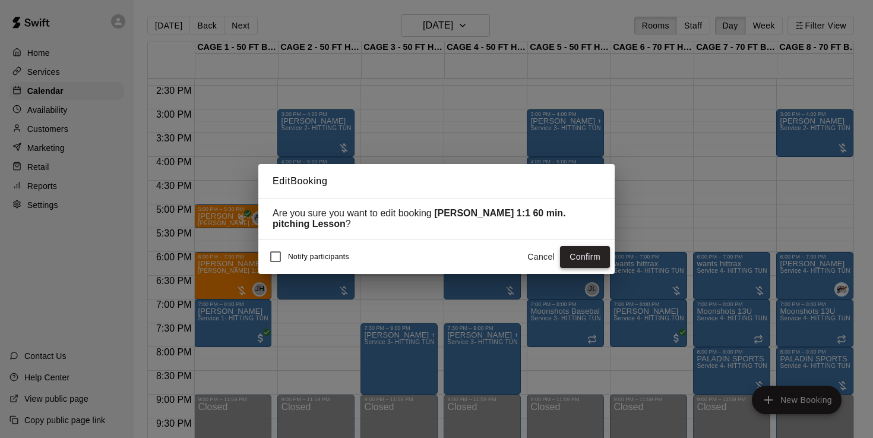
click at [595, 261] on button "Confirm" at bounding box center [585, 257] width 50 height 22
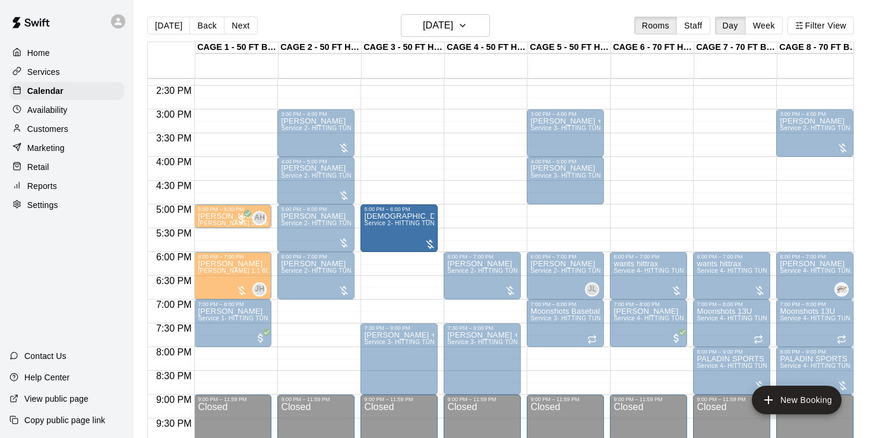
drag, startPoint x: 459, startPoint y: 235, endPoint x: 437, endPoint y: 237, distance: 22.0
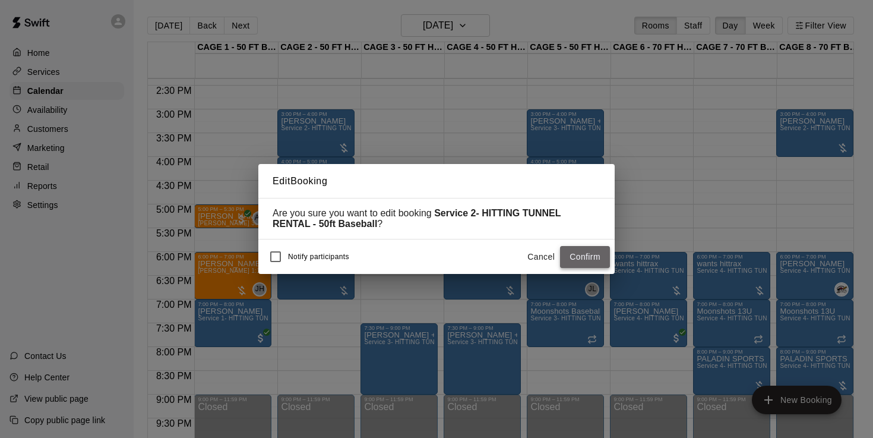
click at [583, 258] on button "Confirm" at bounding box center [585, 257] width 50 height 22
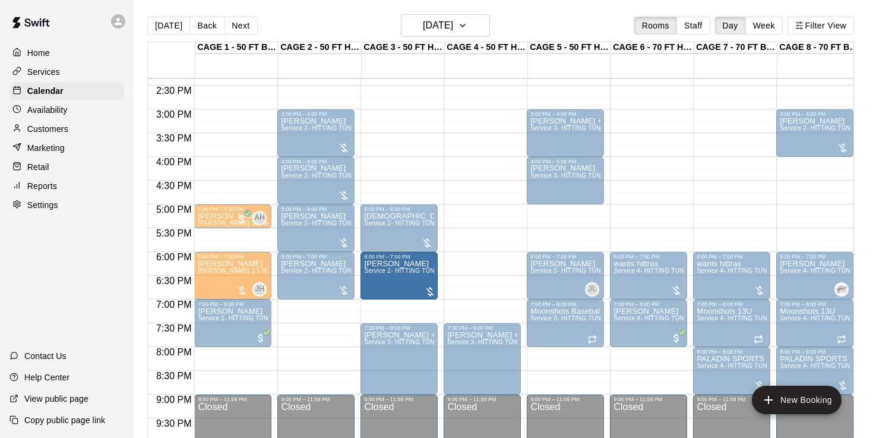
drag, startPoint x: 463, startPoint y: 289, endPoint x: 440, endPoint y: 290, distance: 22.6
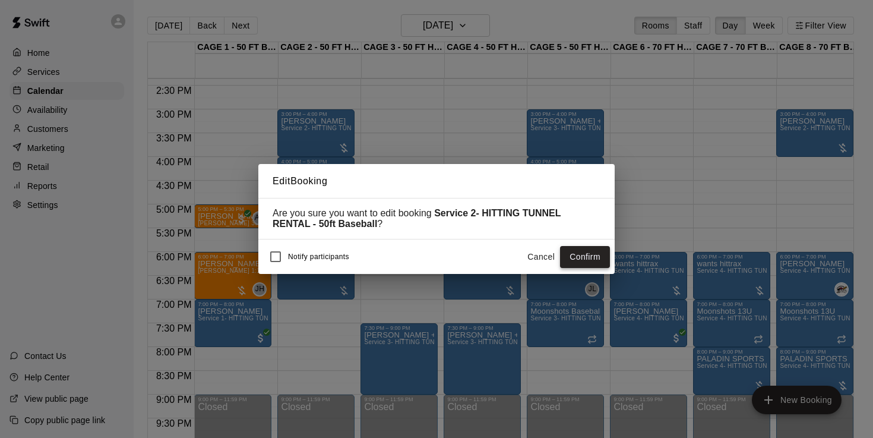
click at [579, 259] on button "Confirm" at bounding box center [585, 257] width 50 height 22
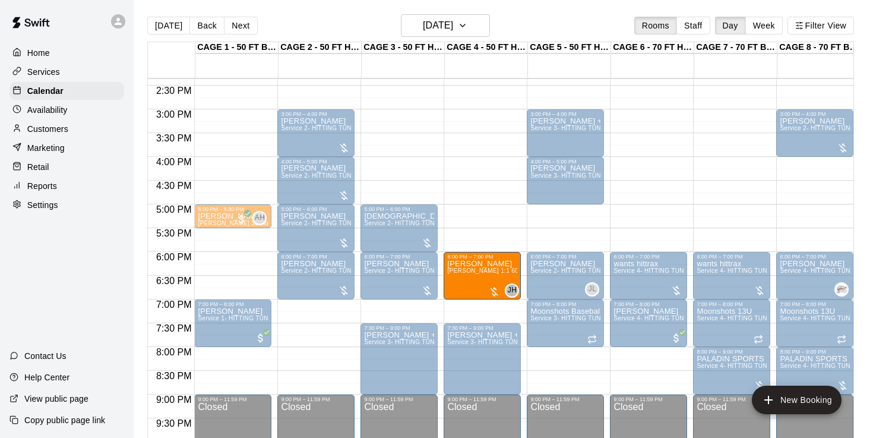
drag, startPoint x: 243, startPoint y: 264, endPoint x: 476, endPoint y: 266, distance: 232.9
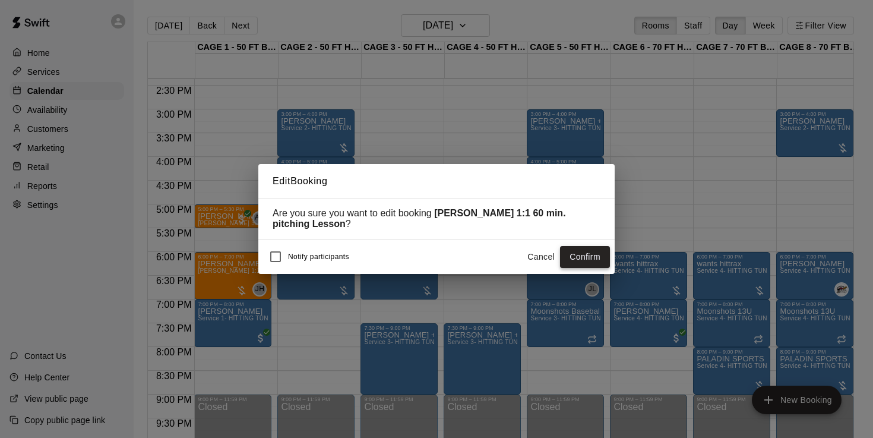
click at [593, 249] on button "Confirm" at bounding box center [585, 257] width 50 height 22
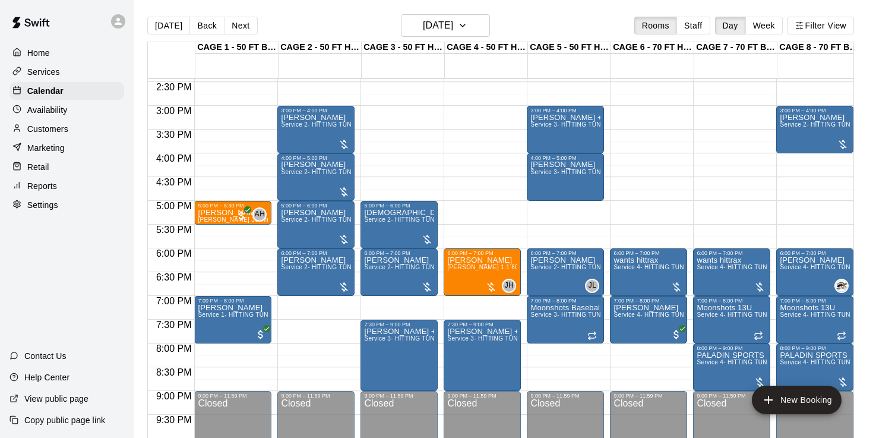
scroll to position [685, 0]
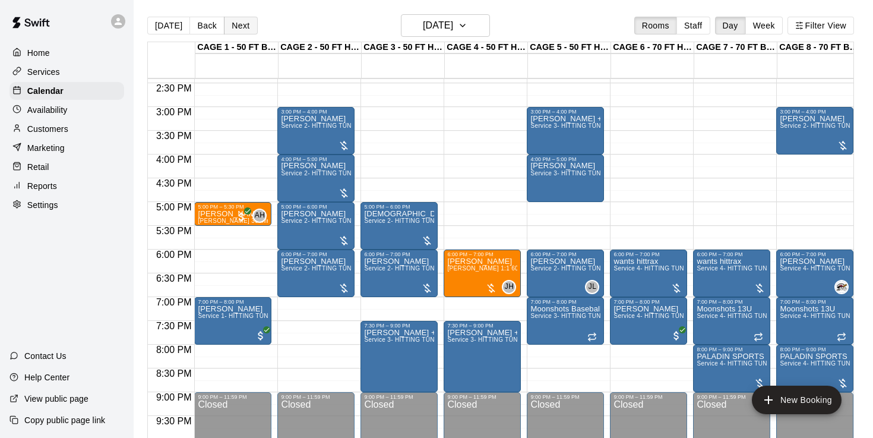
click at [243, 26] on button "Next" at bounding box center [240, 26] width 33 height 18
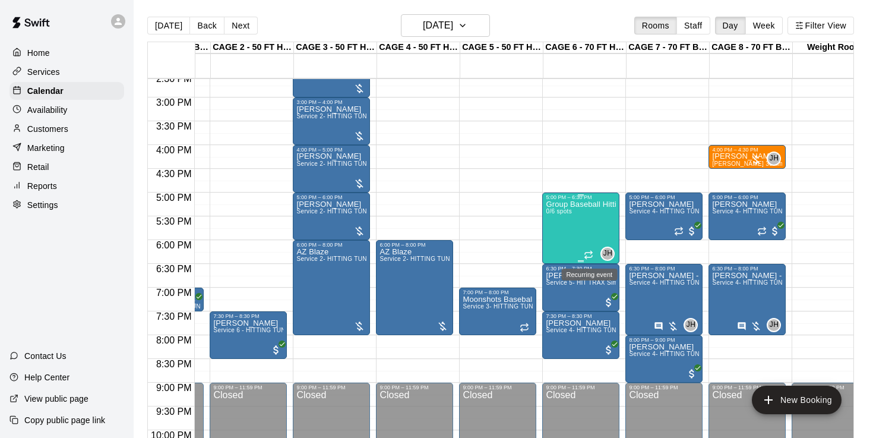
scroll to position [700, 68]
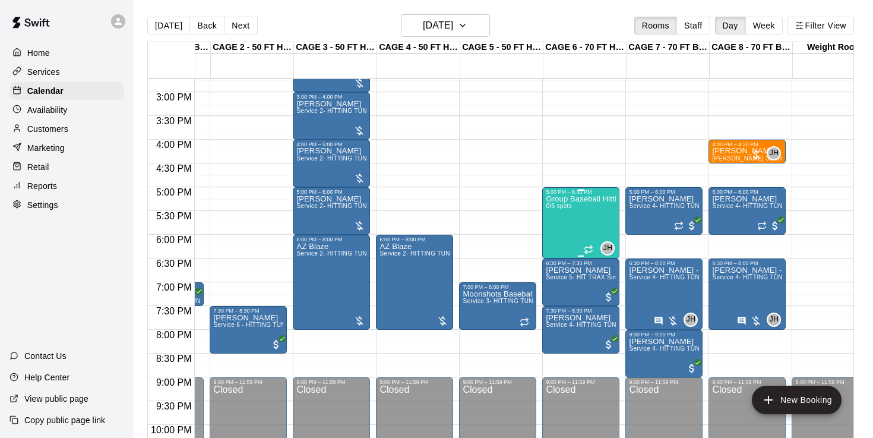
click at [580, 227] on div "Group Baseball Hitting Class - [DATE] (Ages [DEMOGRAPHIC_DATA]) 0/6 spots" at bounding box center [581, 414] width 70 height 438
click at [555, 206] on icon "edit" at bounding box center [558, 208] width 14 height 14
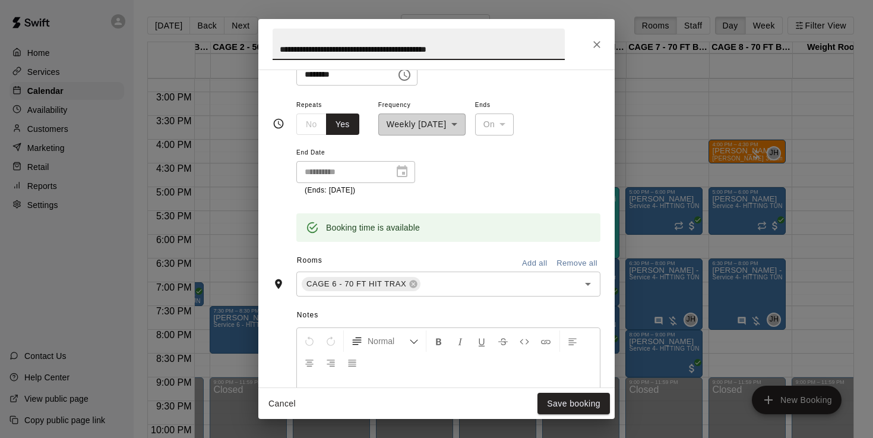
scroll to position [230, 0]
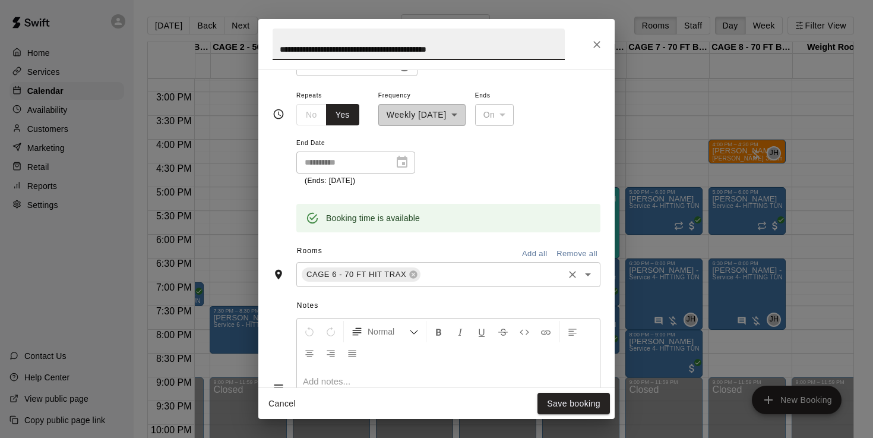
click at [483, 268] on input "text" at bounding box center [492, 274] width 140 height 15
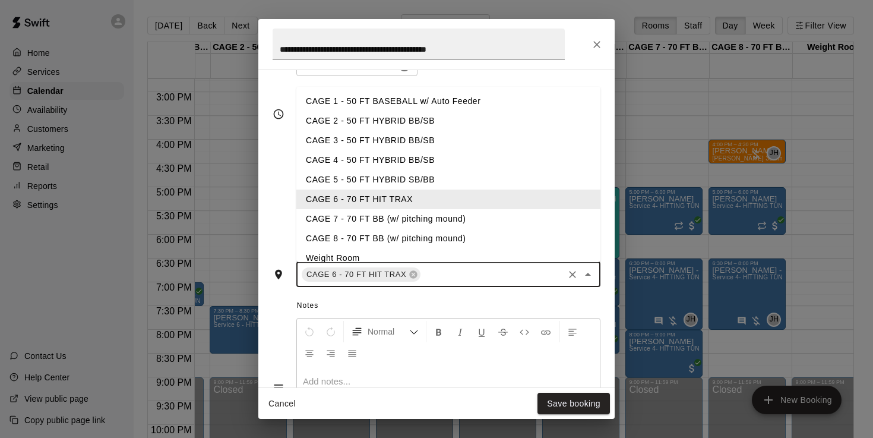
type input "*"
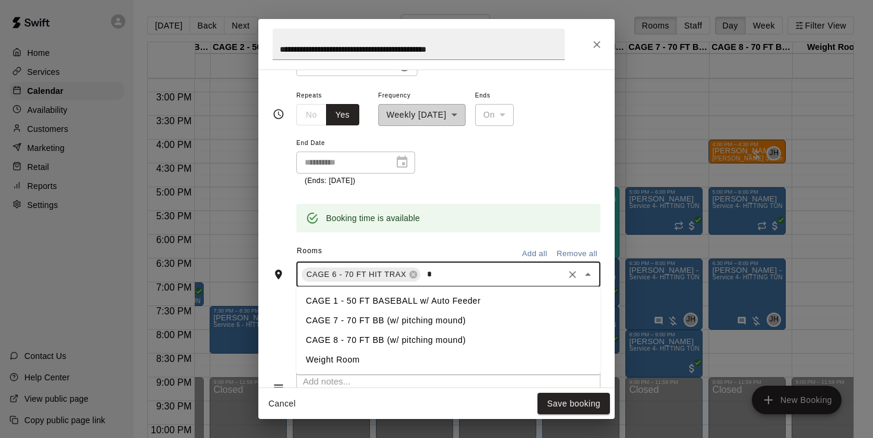
click at [360, 358] on li "Weight Room" at bounding box center [448, 360] width 304 height 20
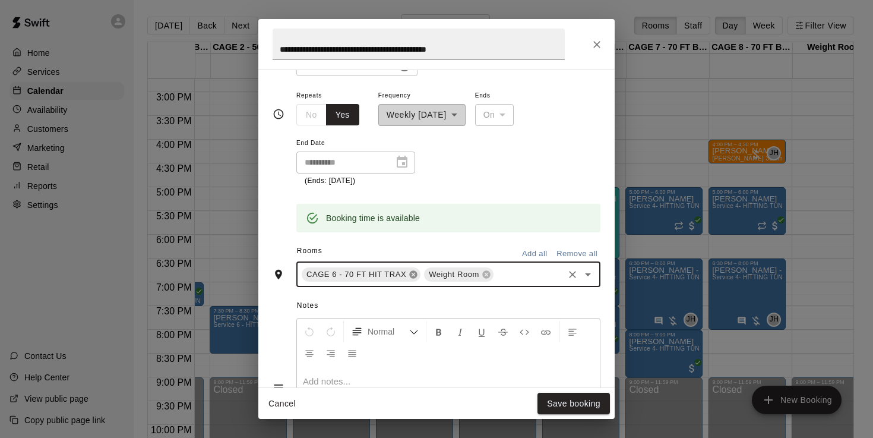
click at [415, 273] on icon at bounding box center [414, 274] width 8 height 8
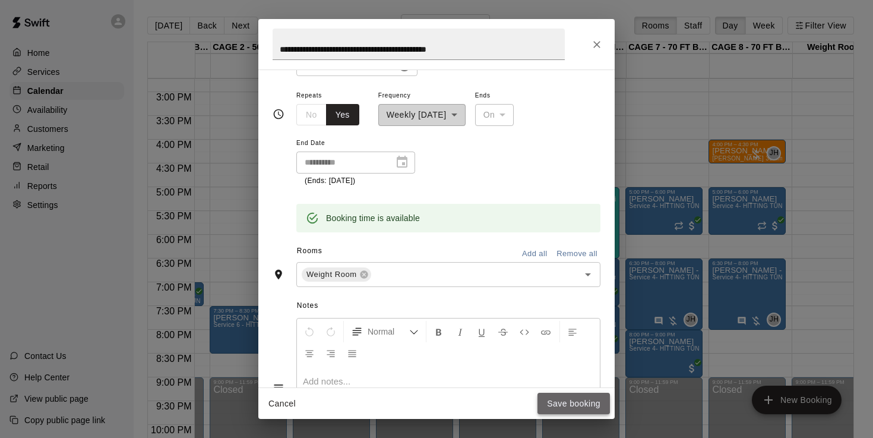
click at [563, 400] on button "Save booking" at bounding box center [574, 404] width 72 height 22
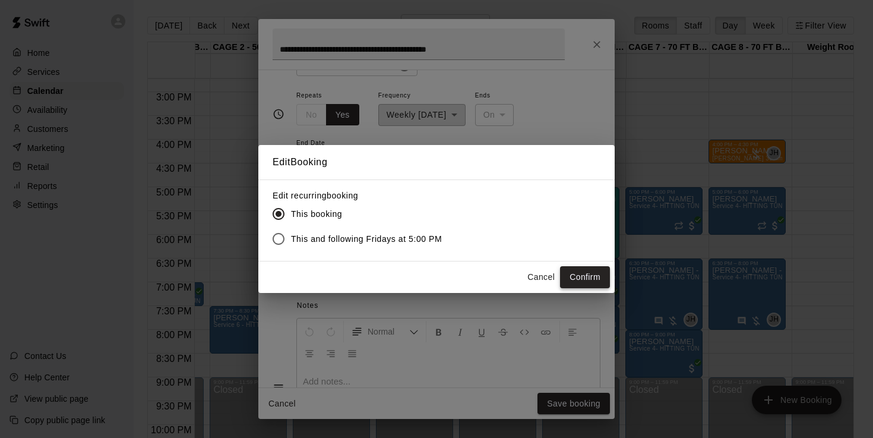
click at [598, 279] on button "Confirm" at bounding box center [585, 277] width 50 height 22
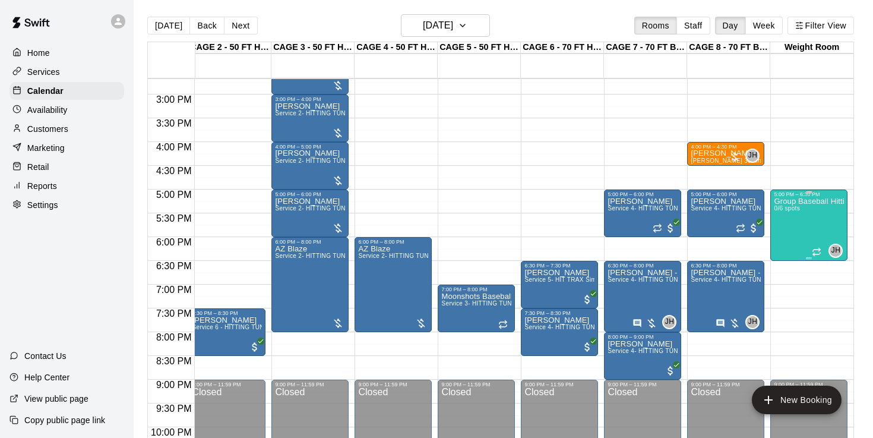
scroll to position [0, 90]
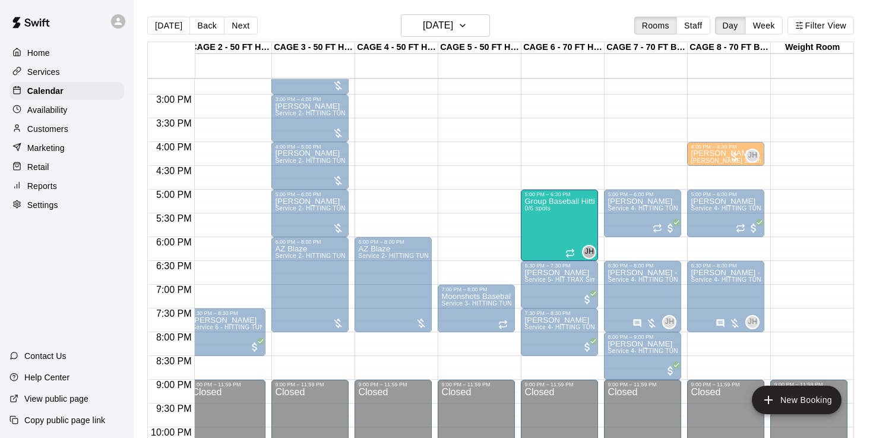
drag, startPoint x: 796, startPoint y: 225, endPoint x: 589, endPoint y: 233, distance: 206.9
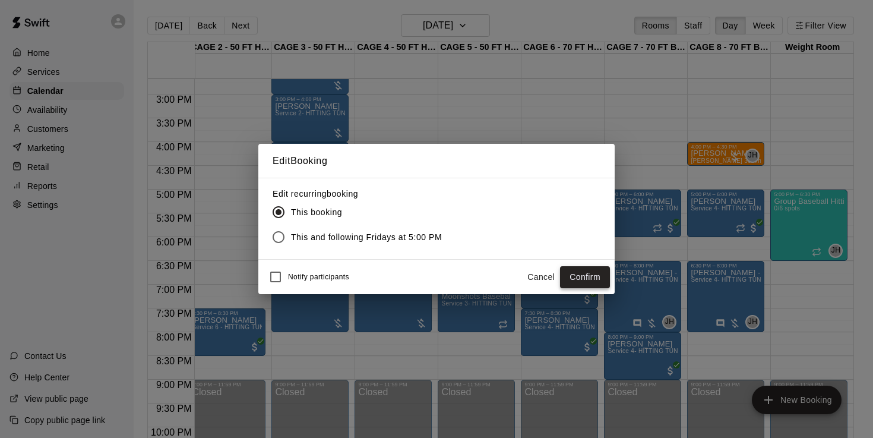
click at [584, 278] on button "Confirm" at bounding box center [585, 277] width 50 height 22
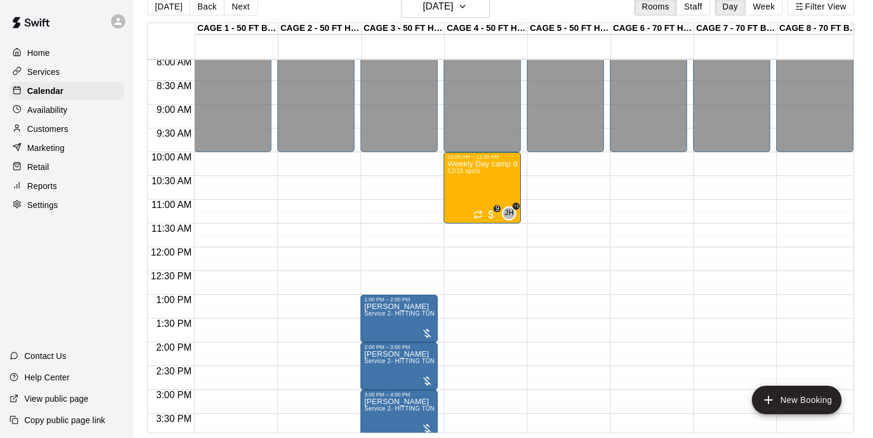
scroll to position [383, 0]
click at [472, 194] on div "Weekly Day camp drop in session - [DATE] / [DATE] / [DATE] 12/15 spots" at bounding box center [482, 379] width 70 height 438
click at [458, 175] on icon "edit" at bounding box center [459, 173] width 11 height 11
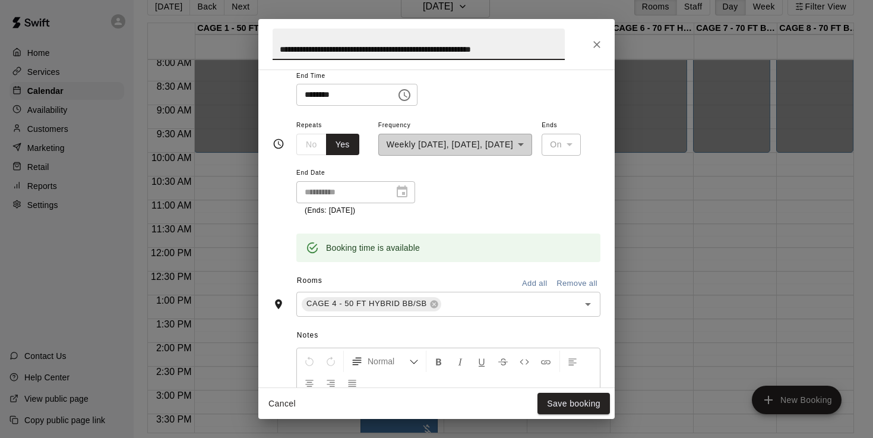
scroll to position [146, 0]
click at [468, 305] on input "text" at bounding box center [502, 302] width 119 height 15
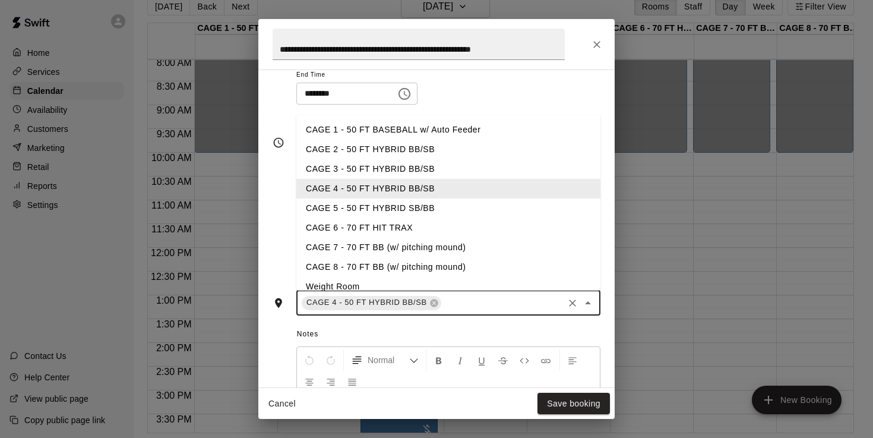
type input "*"
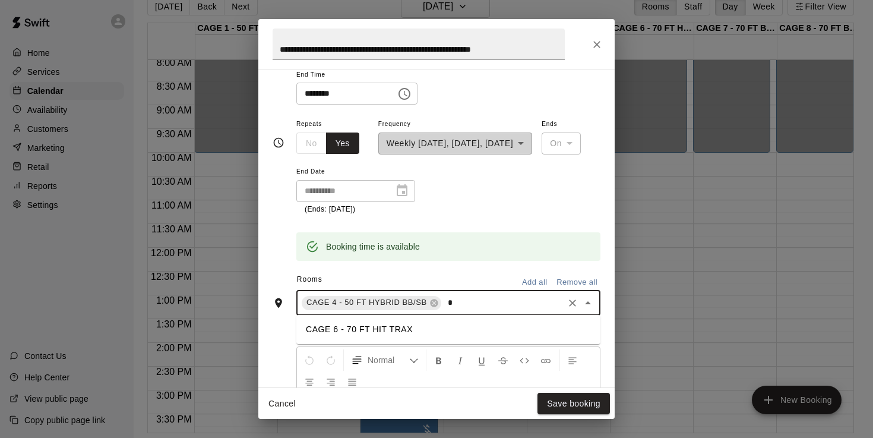
click at [388, 330] on li "CAGE 6 - 70 FT HIT TRAX" at bounding box center [448, 330] width 304 height 20
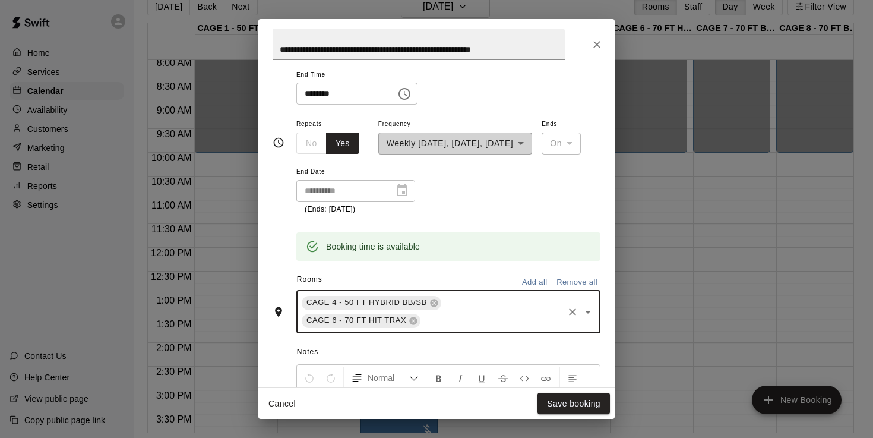
type input "*"
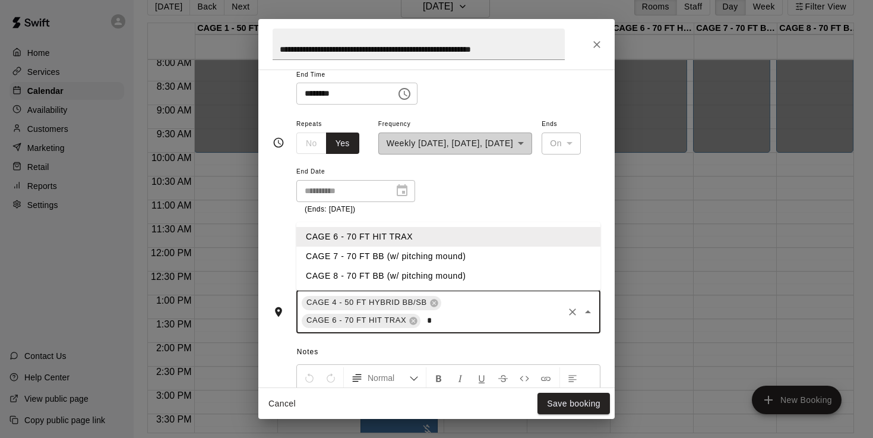
click at [365, 255] on li "CAGE 7 - 70 FT BB (w/ pitching mound)" at bounding box center [448, 257] width 304 height 20
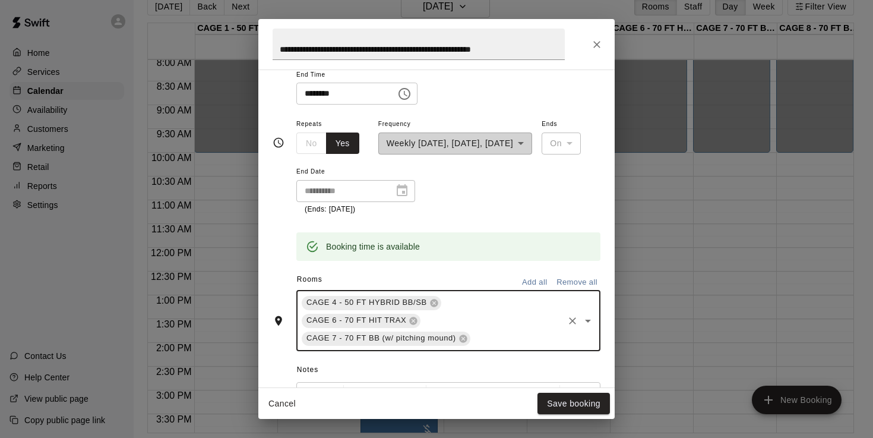
type input "*"
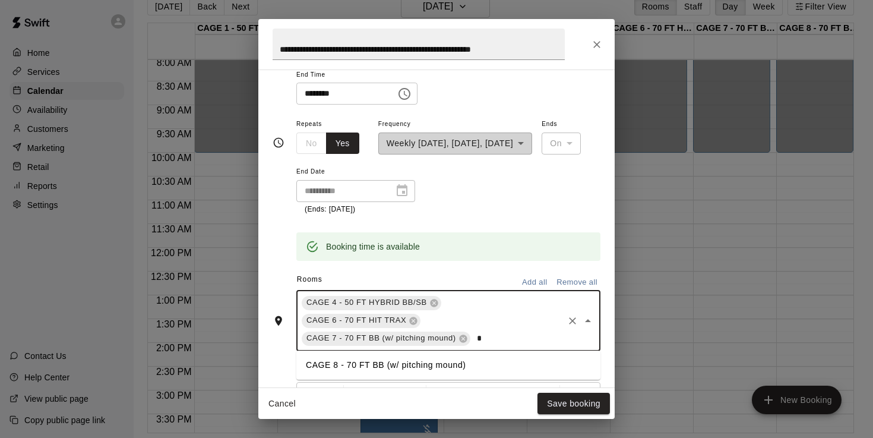
click at [337, 361] on li "CAGE 8 - 70 FT BB (w/ pitching mound)" at bounding box center [448, 365] width 304 height 20
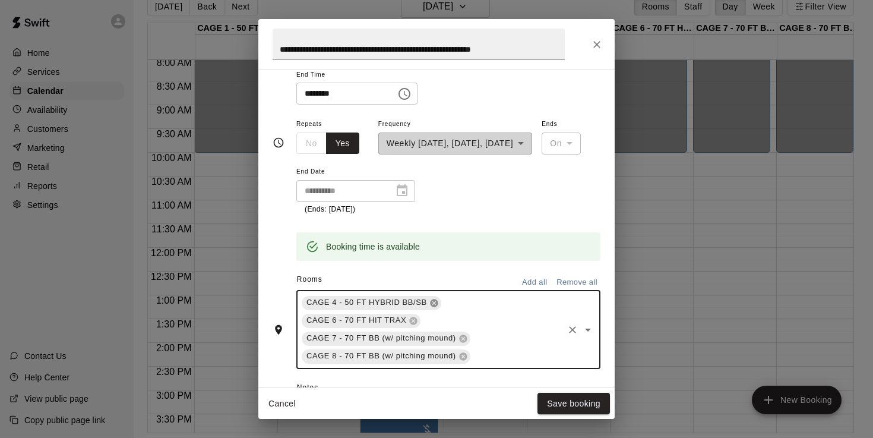
click at [437, 299] on icon at bounding box center [434, 303] width 8 height 8
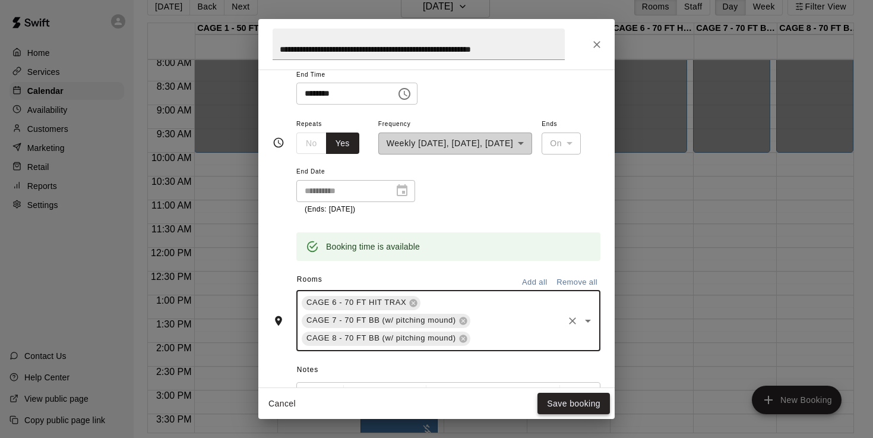
click at [573, 402] on button "Save booking" at bounding box center [574, 404] width 72 height 22
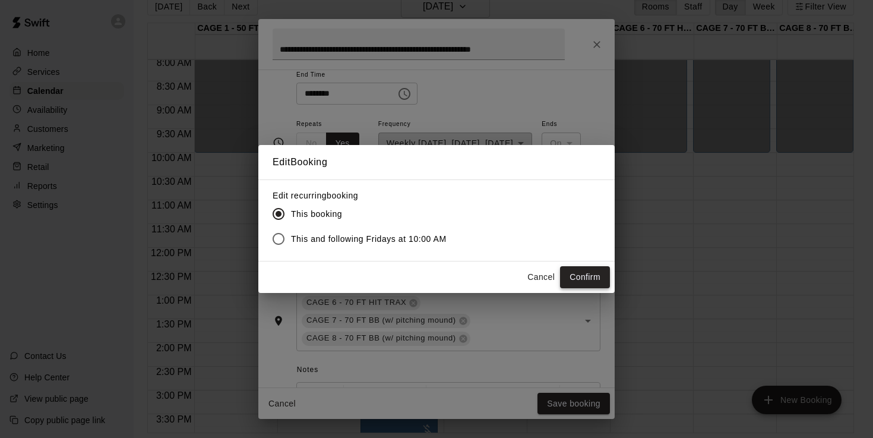
click at [591, 275] on button "Confirm" at bounding box center [585, 277] width 50 height 22
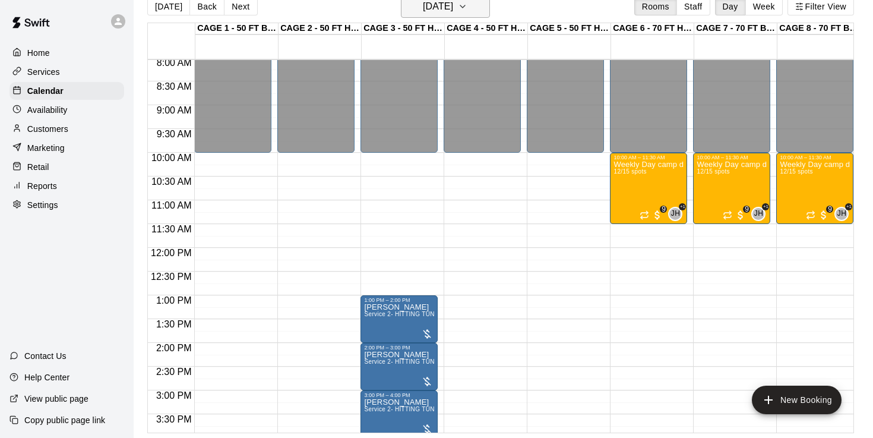
click at [453, 7] on h6 "[DATE]" at bounding box center [438, 6] width 30 height 17
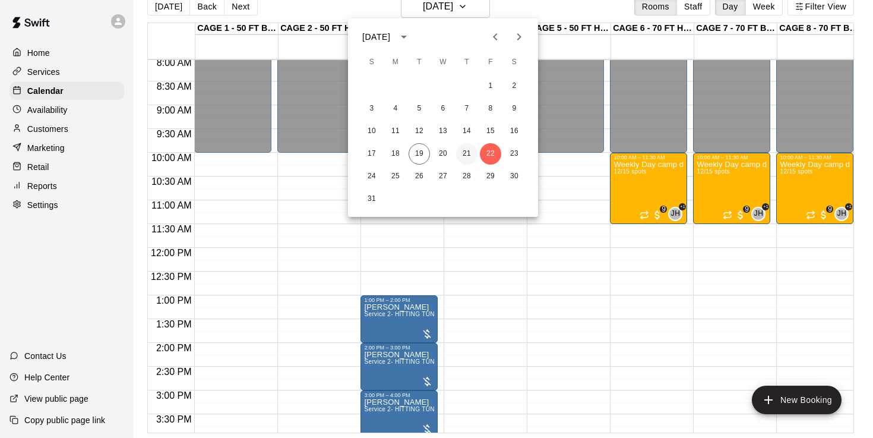
click at [467, 154] on button "21" at bounding box center [466, 153] width 21 height 21
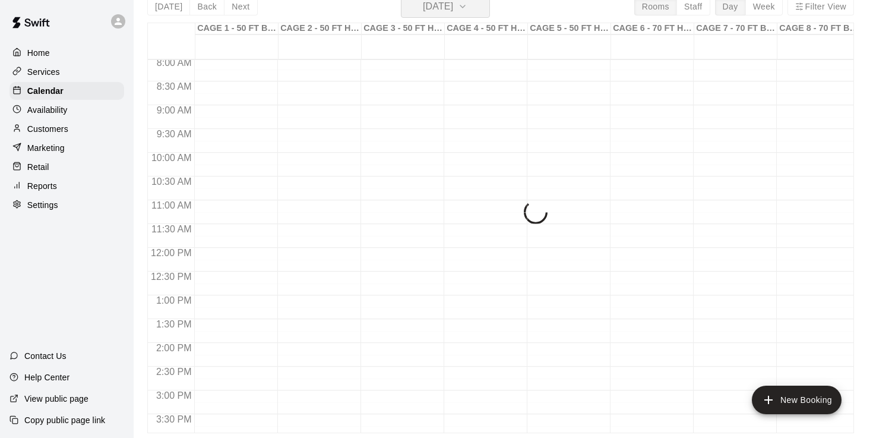
scroll to position [14, 0]
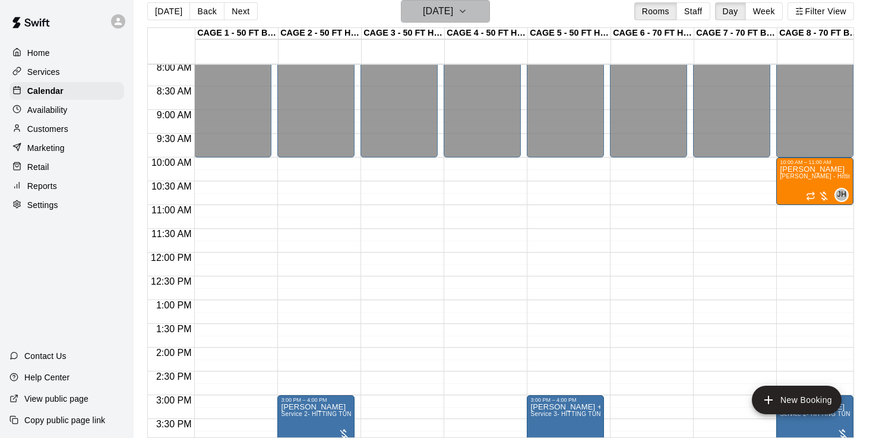
click at [431, 13] on h6 "[DATE]" at bounding box center [438, 11] width 30 height 17
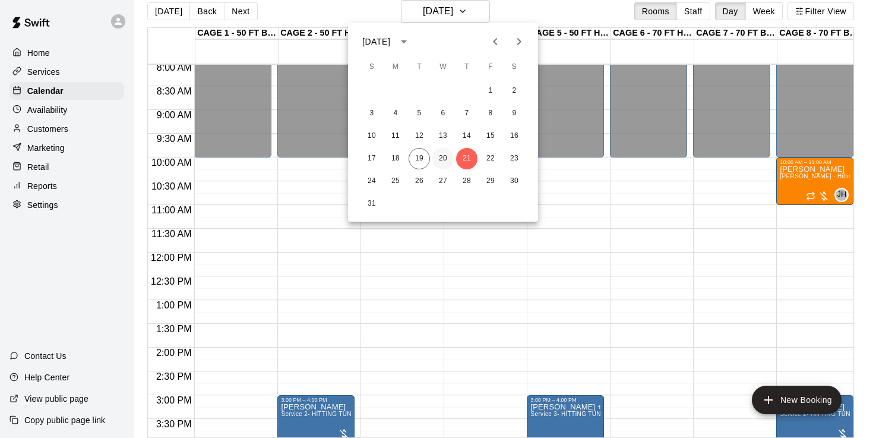
click at [445, 160] on button "20" at bounding box center [442, 158] width 21 height 21
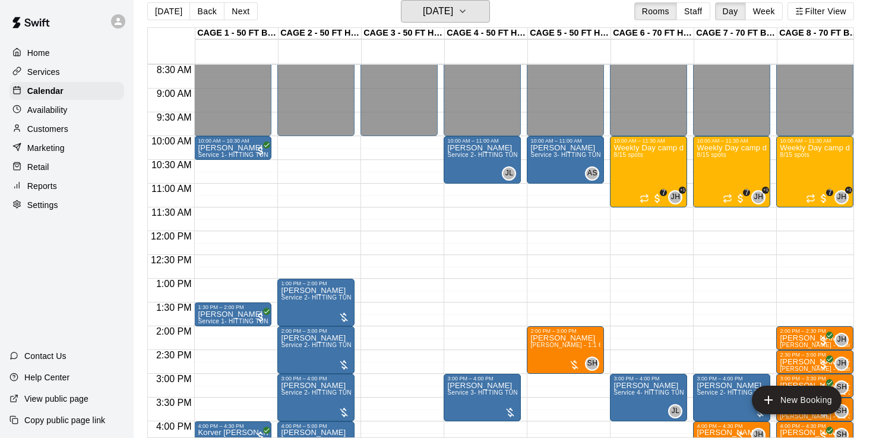
scroll to position [412, 0]
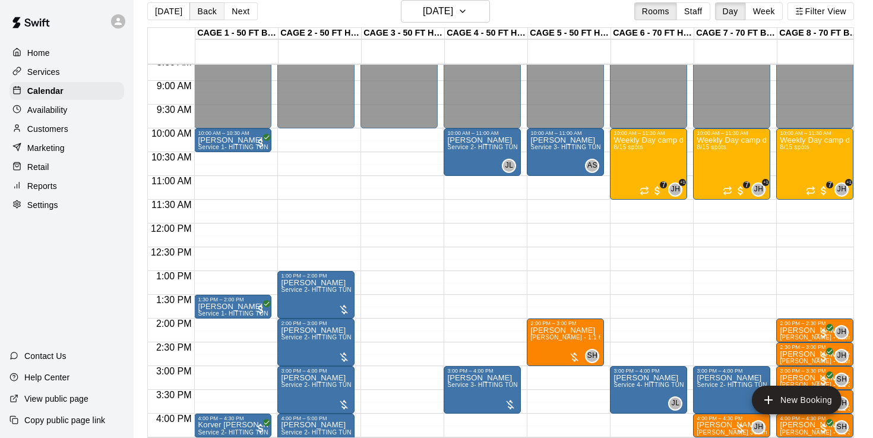
click at [200, 11] on button "Back" at bounding box center [206, 11] width 35 height 18
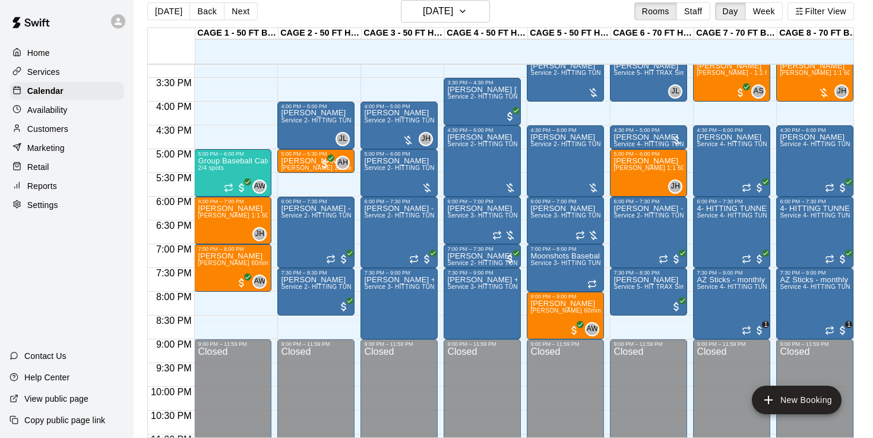
scroll to position [726, 0]
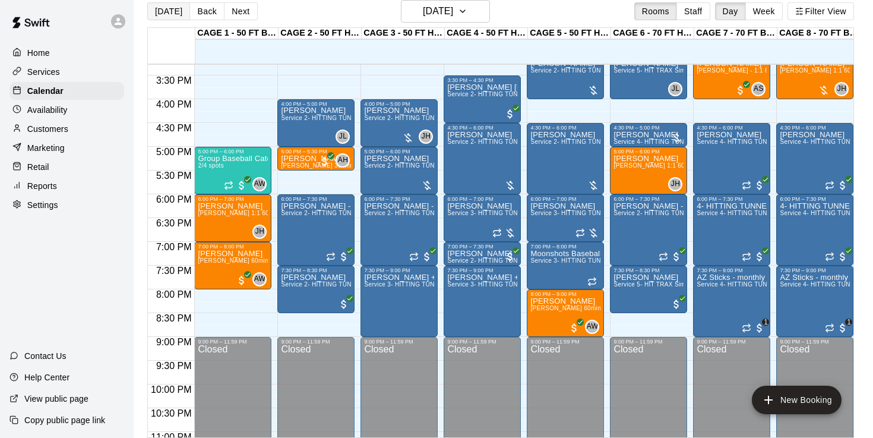
click at [175, 13] on button "[DATE]" at bounding box center [168, 11] width 43 height 18
click at [43, 42] on link at bounding box center [31, 24] width 62 height 38
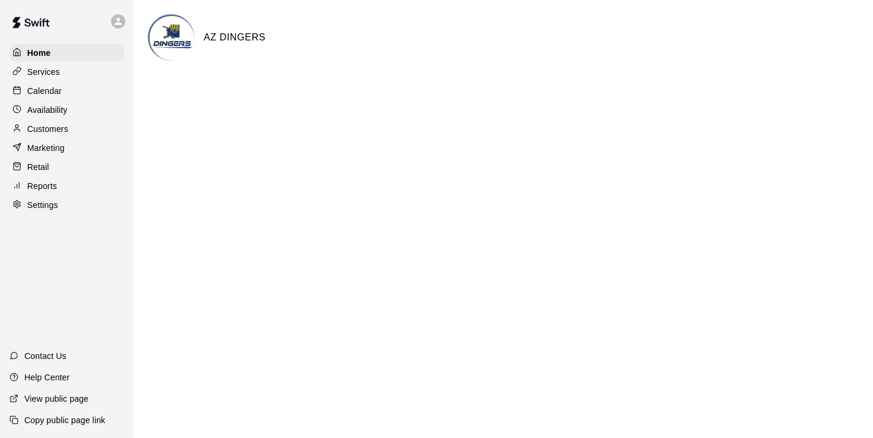
click at [59, 91] on p "Calendar" at bounding box center [44, 91] width 34 height 12
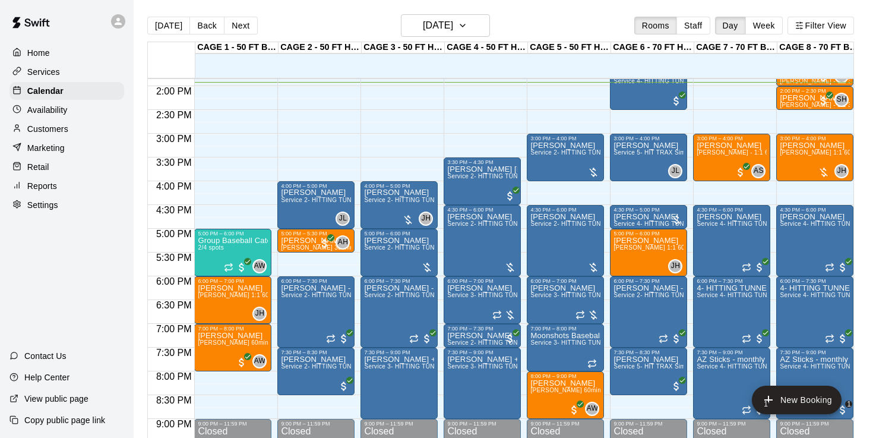
scroll to position [685, 0]
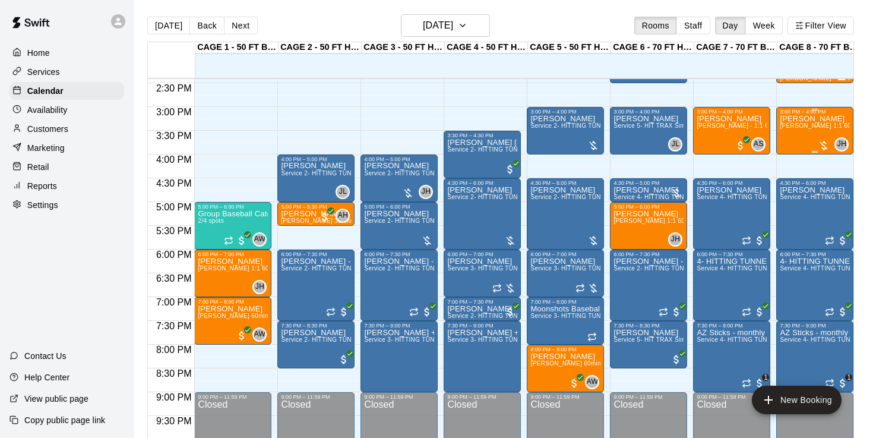
click at [816, 132] on div "[PERSON_NAME] [PERSON_NAME] 1:1 60 min. pitching Lesson" at bounding box center [815, 334] width 70 height 438
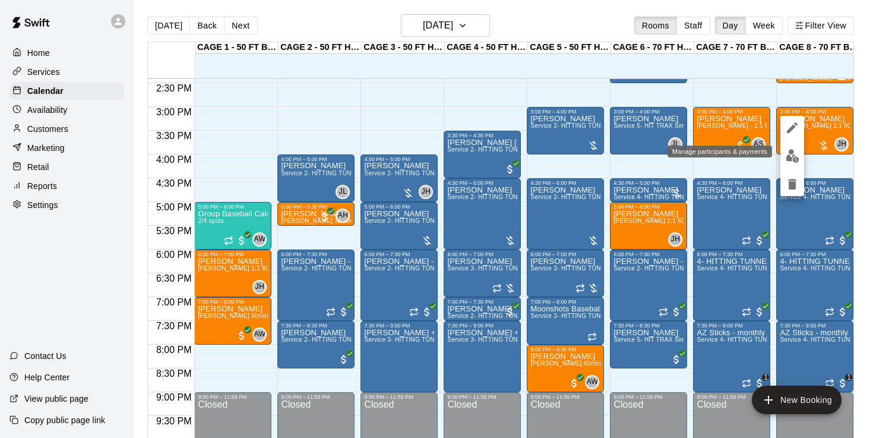
click at [791, 157] on img "edit" at bounding box center [793, 156] width 14 height 14
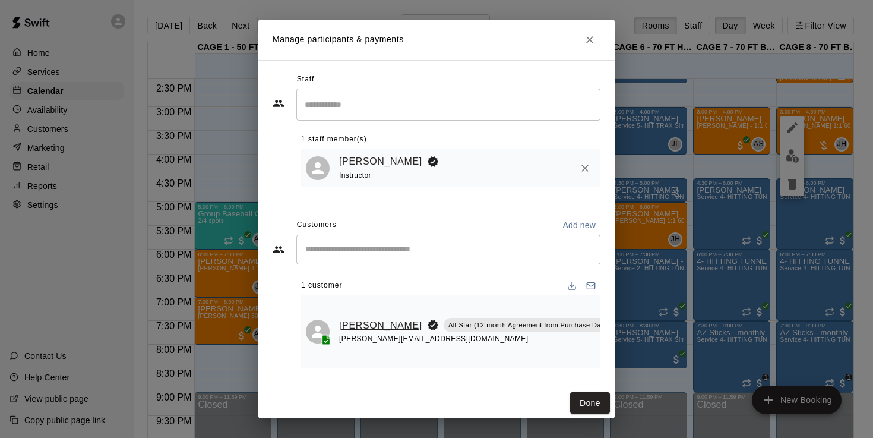
click at [366, 323] on link "[PERSON_NAME]" at bounding box center [380, 325] width 83 height 15
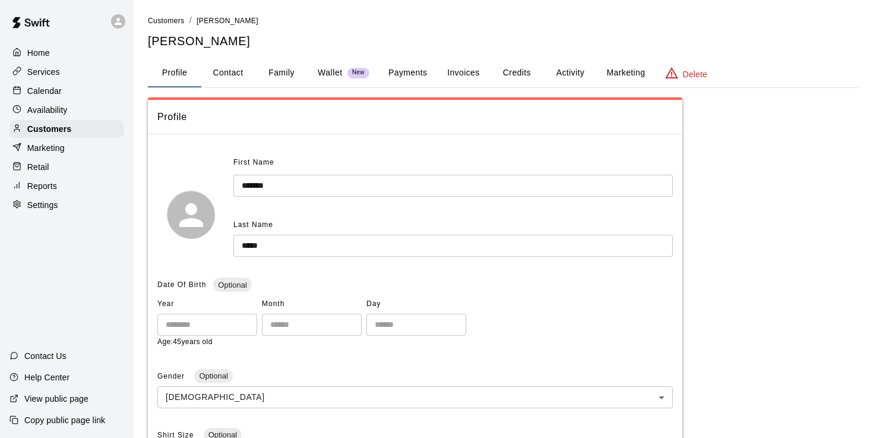
click at [421, 70] on button "Payments" at bounding box center [408, 73] width 58 height 29
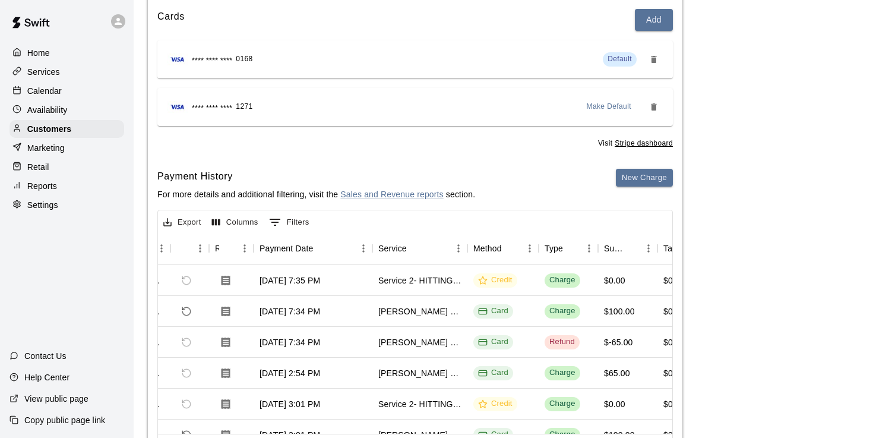
scroll to position [0, 56]
click at [52, 92] on p "Calendar" at bounding box center [44, 91] width 34 height 12
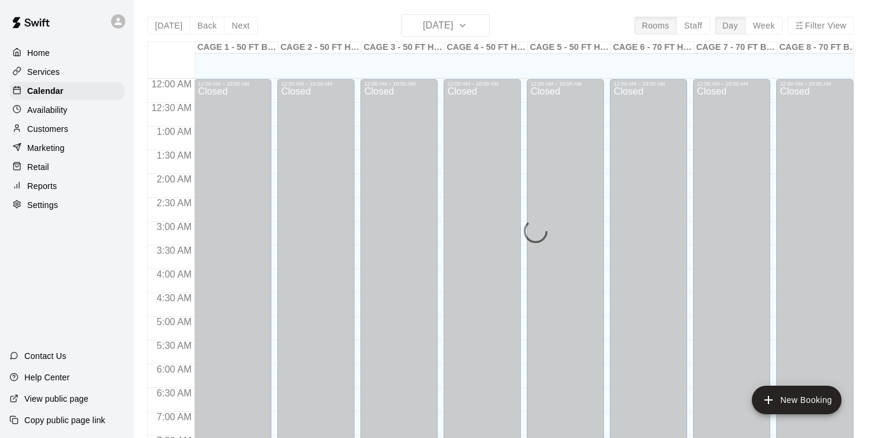
scroll to position [662, 0]
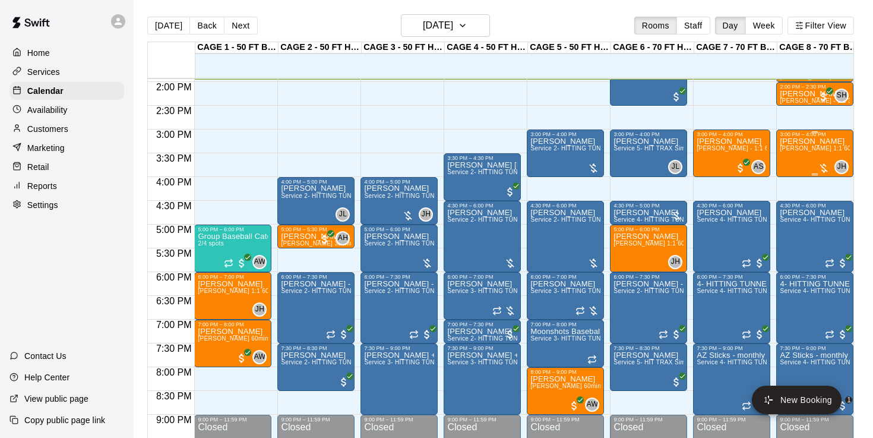
click at [809, 157] on div "[PERSON_NAME] [PERSON_NAME] 1:1 60 min. pitching Lesson" at bounding box center [815, 356] width 70 height 438
click at [792, 180] on img "edit" at bounding box center [793, 179] width 14 height 14
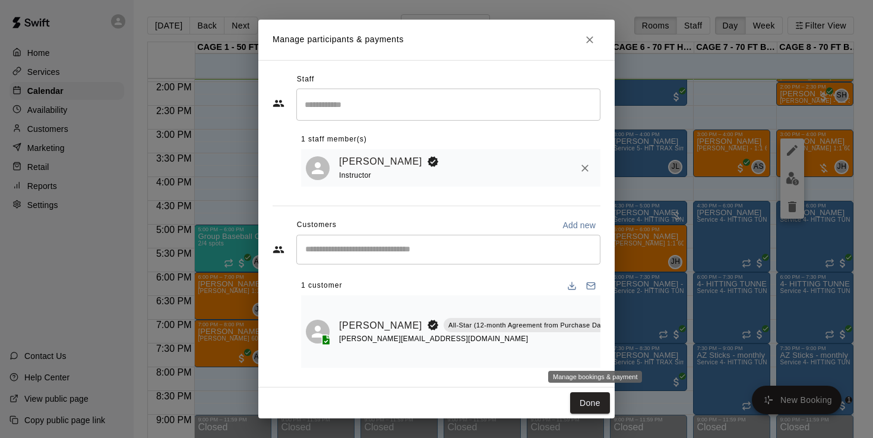
click at [640, 352] on icon "Manage bookings & payment" at bounding box center [644, 352] width 9 height 10
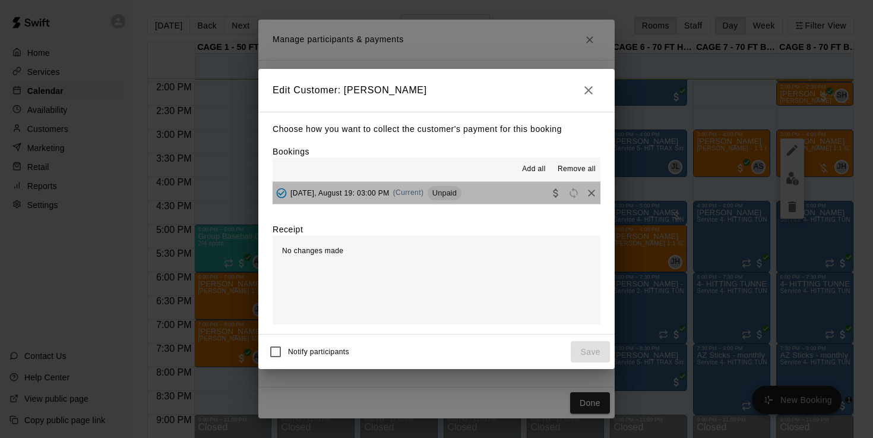
click at [328, 195] on span "[DATE], August 19: 03:00 PM" at bounding box center [339, 192] width 99 height 8
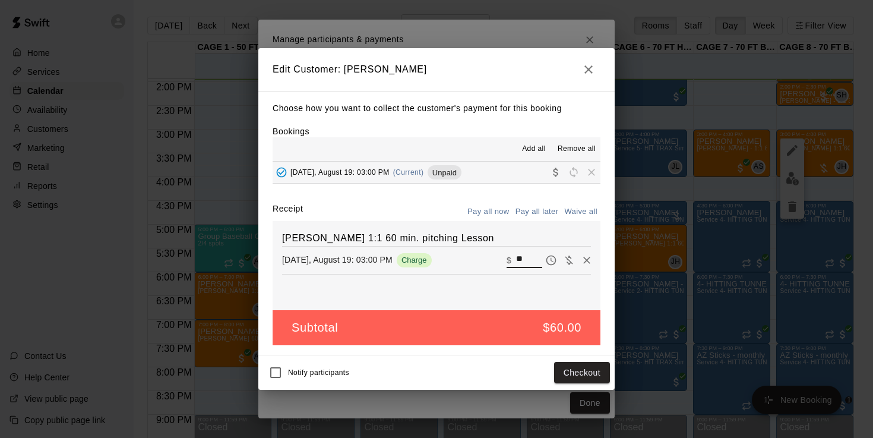
drag, startPoint x: 532, startPoint y: 260, endPoint x: 504, endPoint y: 259, distance: 28.5
click at [504, 259] on div "[DATE], August 19: 03:00 PM Charge ​ $ **" at bounding box center [436, 260] width 309 height 18
type input "***"
click at [578, 373] on button "Checkout" at bounding box center [582, 373] width 56 height 22
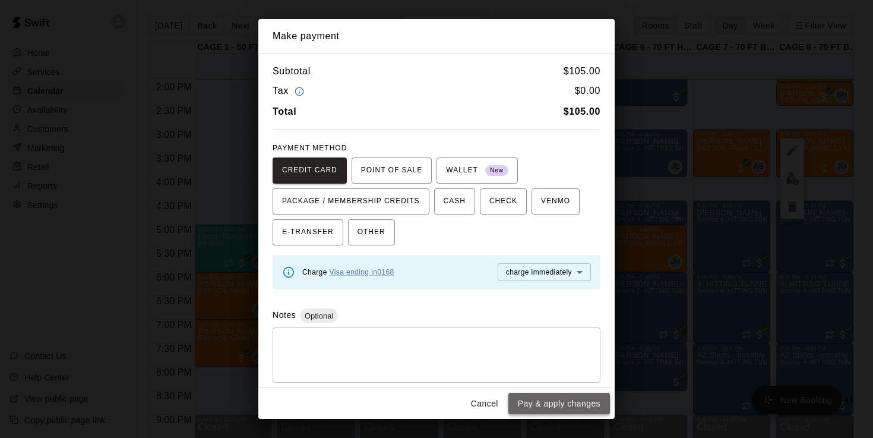
click at [555, 407] on button "Pay & apply changes" at bounding box center [559, 404] width 102 height 22
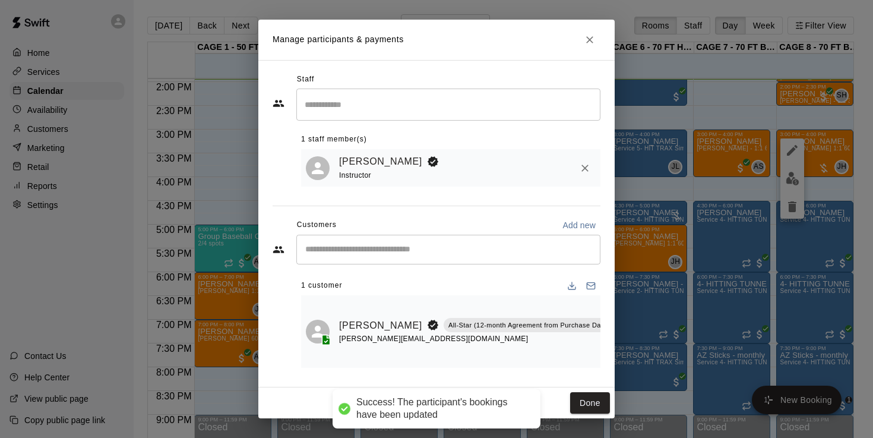
scroll to position [0, 5]
click at [593, 393] on button "Done" at bounding box center [590, 403] width 40 height 22
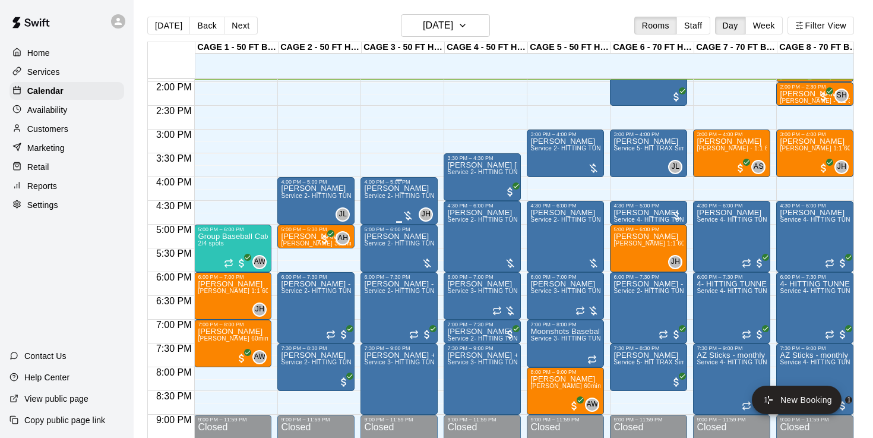
click at [393, 208] on div "[PERSON_NAME] Service 2- HITTING TUNNEL RENTAL - 50ft Baseball" at bounding box center [399, 404] width 70 height 438
click at [374, 226] on img "edit" at bounding box center [377, 226] width 14 height 14
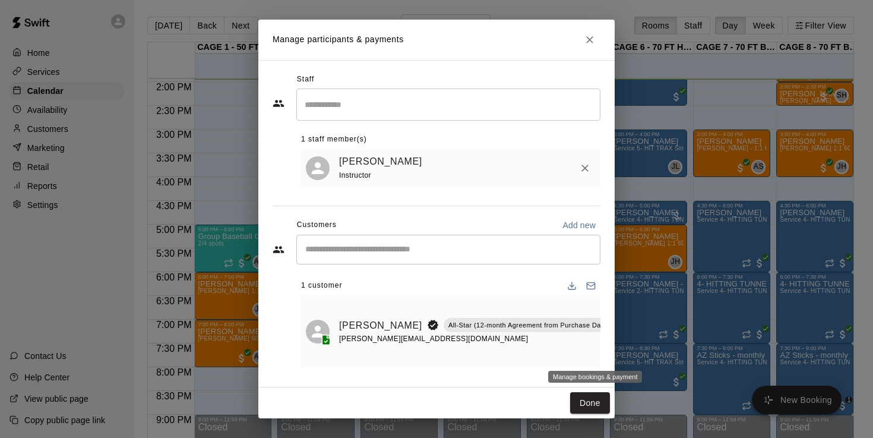
click at [638, 350] on icon "Manage bookings & payment" at bounding box center [644, 352] width 12 height 12
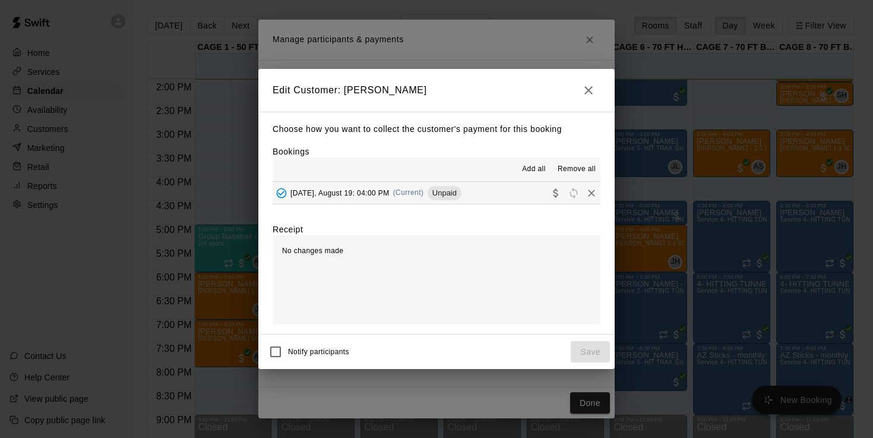
click at [323, 200] on div "[DATE], August 19: 04:00 PM (Current) Unpaid" at bounding box center [367, 193] width 189 height 18
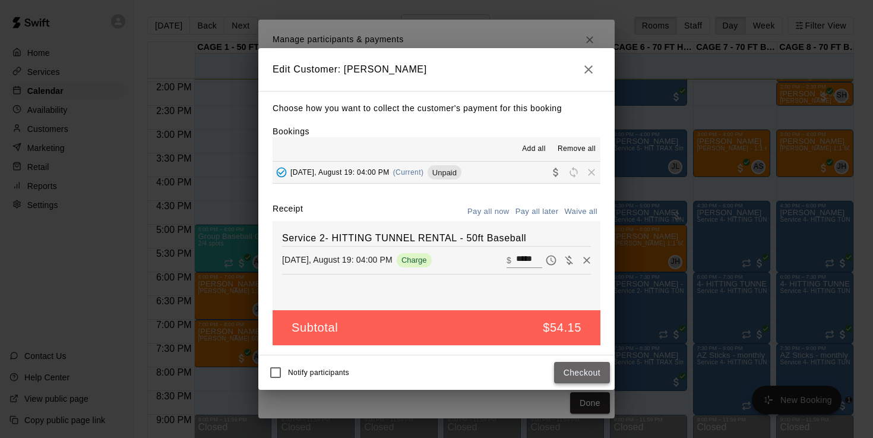
click at [576, 366] on button "Checkout" at bounding box center [582, 373] width 56 height 22
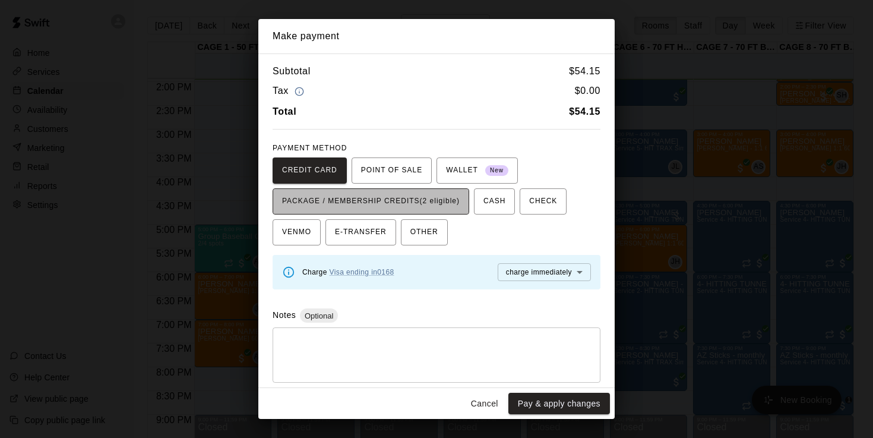
click at [410, 193] on span "PACKAGE / MEMBERSHIP CREDITS (2 eligible)" at bounding box center [371, 201] width 178 height 19
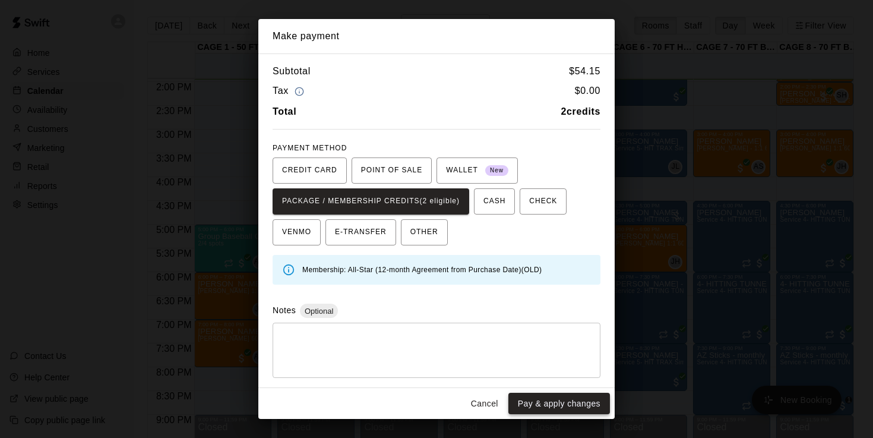
click at [542, 399] on button "Pay & apply changes" at bounding box center [559, 404] width 102 height 22
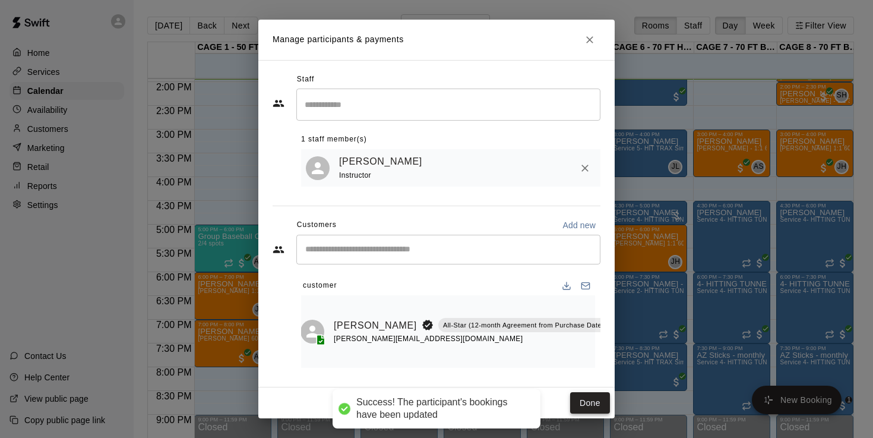
click at [592, 400] on button "Done" at bounding box center [590, 403] width 40 height 22
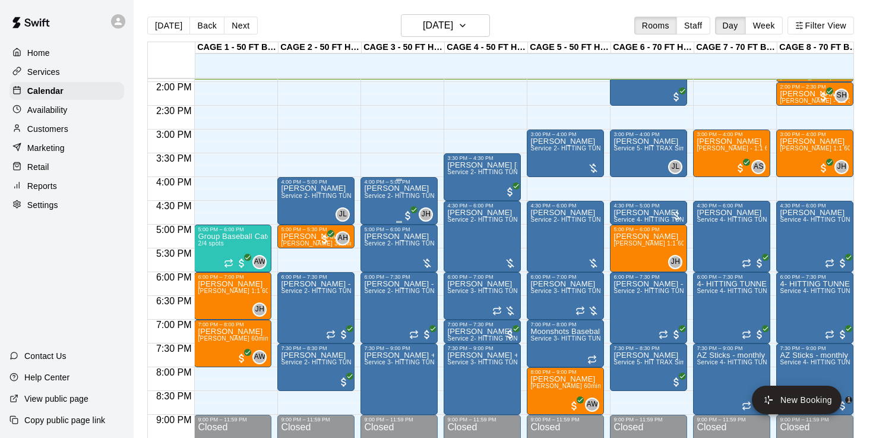
click at [400, 211] on div "[PERSON_NAME] Service 2- HITTING TUNNEL RENTAL - 50ft Baseball" at bounding box center [399, 404] width 70 height 438
click at [376, 222] on img "edit" at bounding box center [377, 226] width 14 height 14
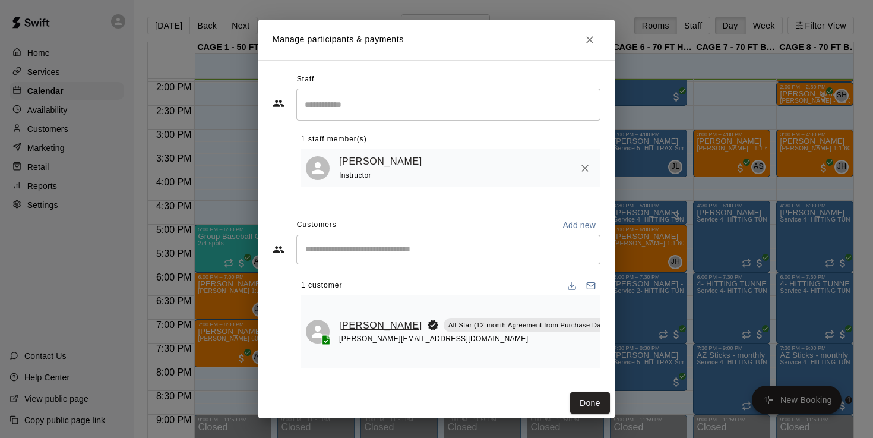
click at [344, 318] on link "[PERSON_NAME]" at bounding box center [380, 325] width 83 height 15
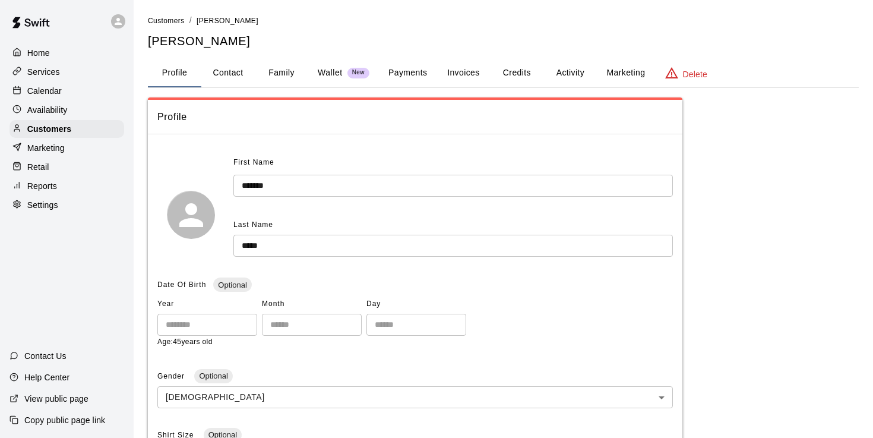
click at [403, 69] on button "Payments" at bounding box center [408, 73] width 58 height 29
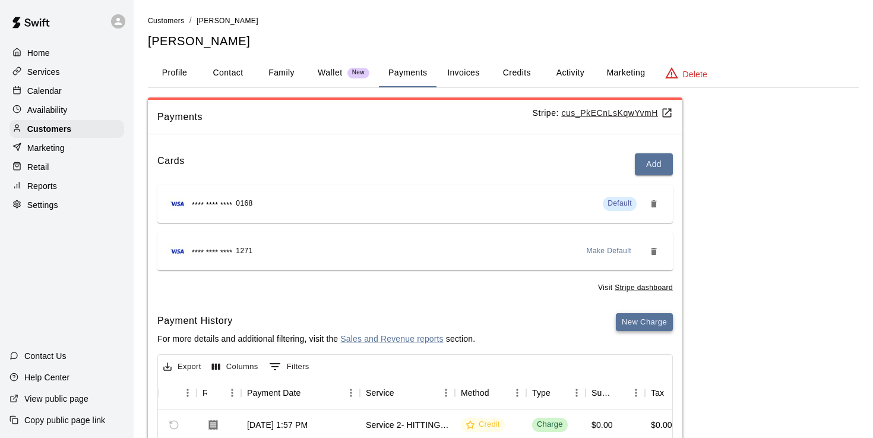
click at [636, 323] on button "New Charge" at bounding box center [644, 322] width 57 height 18
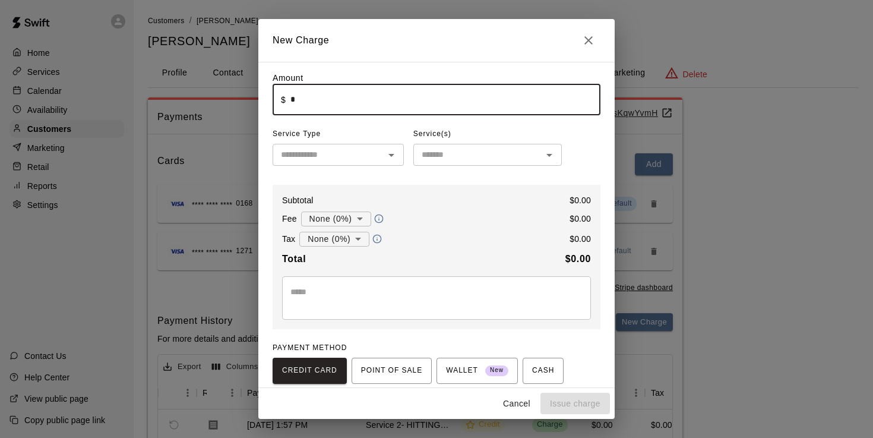
click at [353, 108] on input "*" at bounding box center [445, 99] width 310 height 31
click at [386, 159] on icon "Open" at bounding box center [391, 155] width 14 height 14
type input "*****"
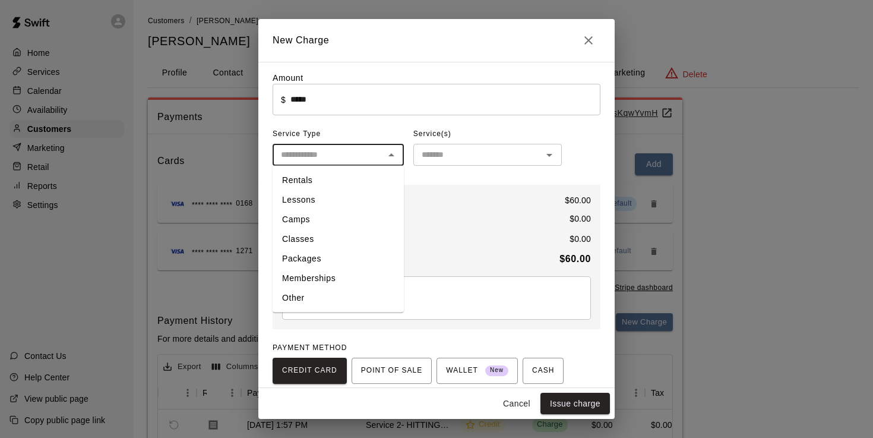
click at [350, 198] on li "Lessons" at bounding box center [338, 200] width 131 height 20
type input "*******"
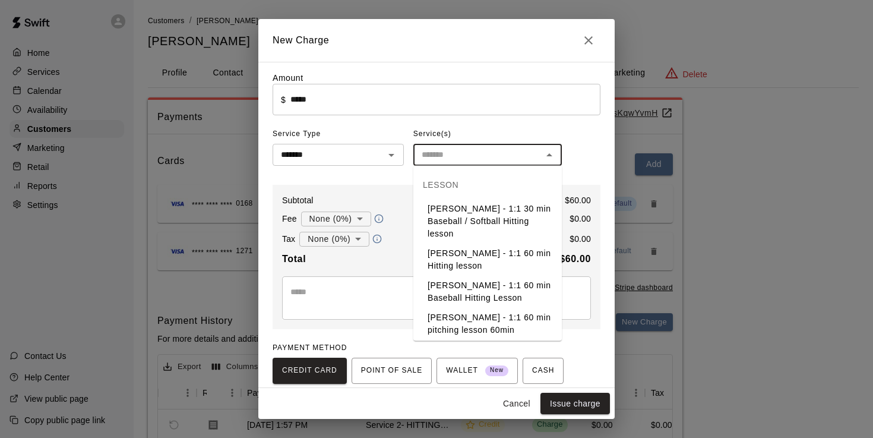
click at [456, 154] on input "text" at bounding box center [478, 154] width 122 height 15
click at [465, 246] on li "[PERSON_NAME] - Hitting 60min 1:1 instruction" at bounding box center [487, 260] width 148 height 32
type input "**********"
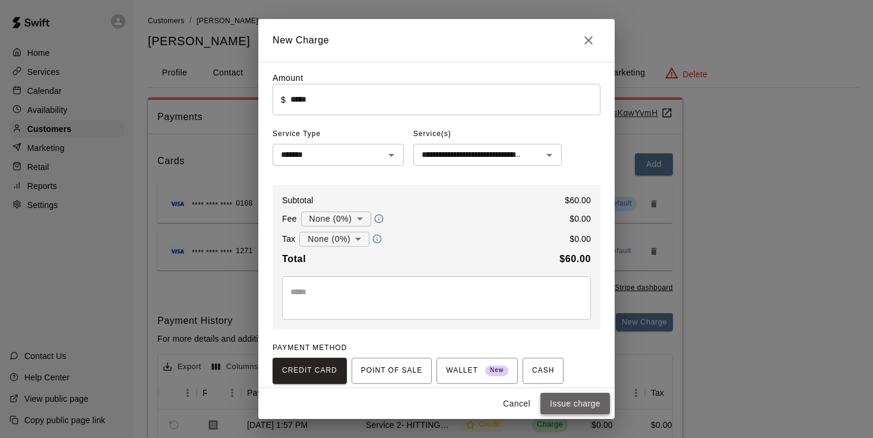
click at [558, 403] on button "Issue charge" at bounding box center [575, 404] width 69 height 22
type input "*"
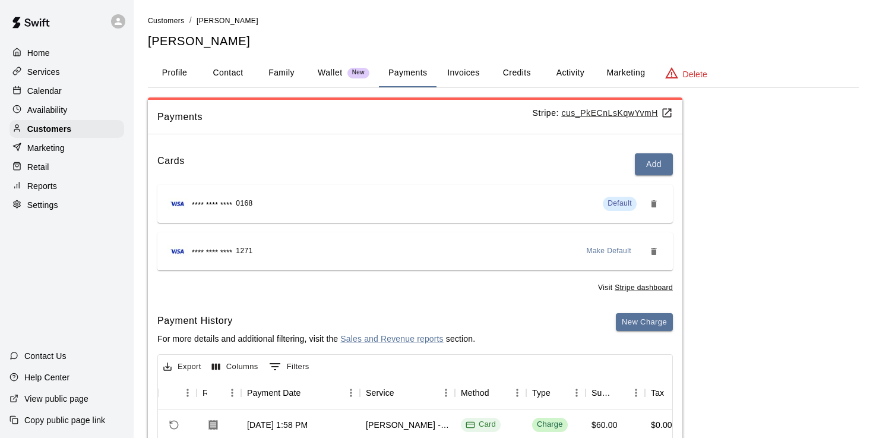
click at [53, 89] on p "Calendar" at bounding box center [44, 91] width 34 height 12
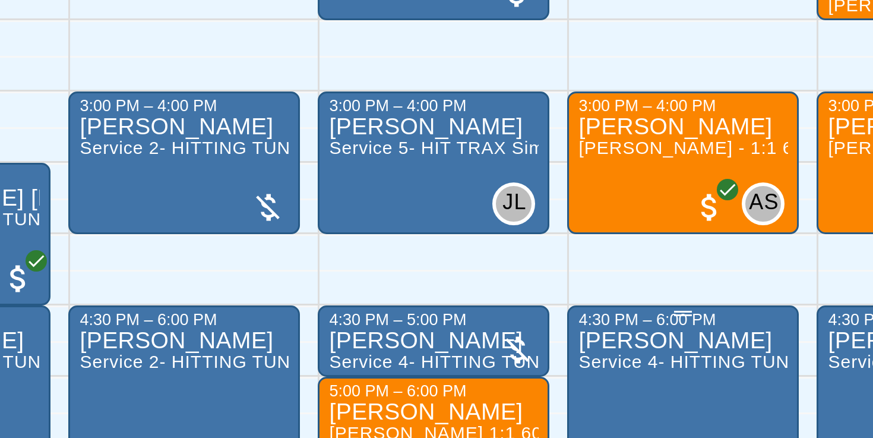
scroll to position [580, 0]
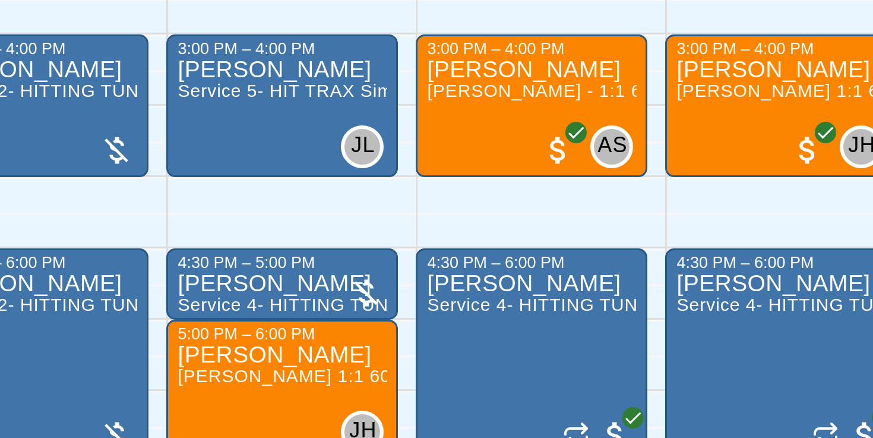
click at [693, 65] on div "12:00 AM – 10:00 AM Closed 3:00 PM – 4:00 PM [PERSON_NAME] [PERSON_NAME] - 1:1 …" at bounding box center [731, 69] width 77 height 1140
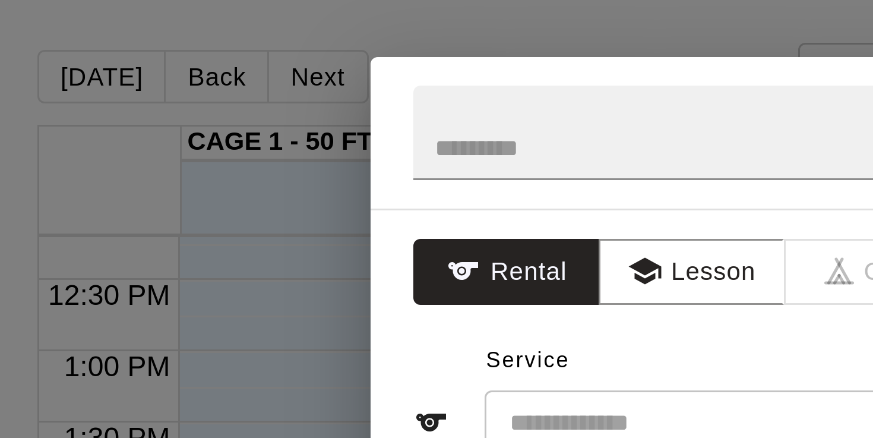
click at [258, 65] on h2 at bounding box center [418, 44] width 321 height 50
click at [258, 29] on h2 at bounding box center [418, 44] width 321 height 50
click at [273, 36] on input "text" at bounding box center [419, 44] width 292 height 31
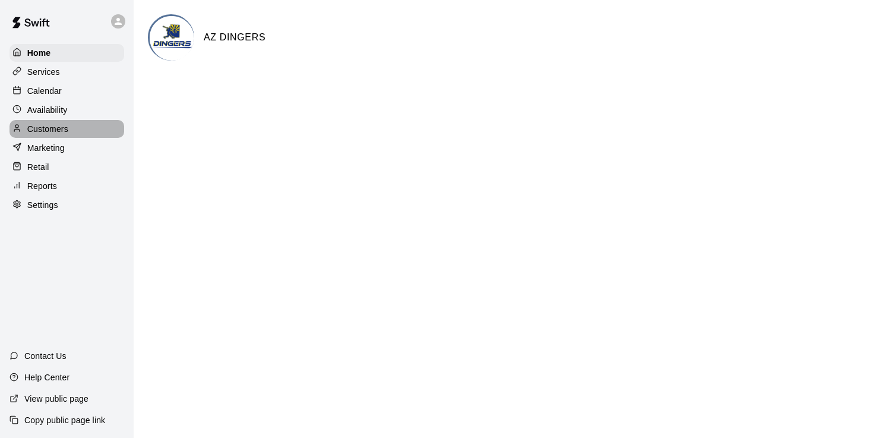
click at [49, 128] on p "Customers" at bounding box center [47, 129] width 41 height 12
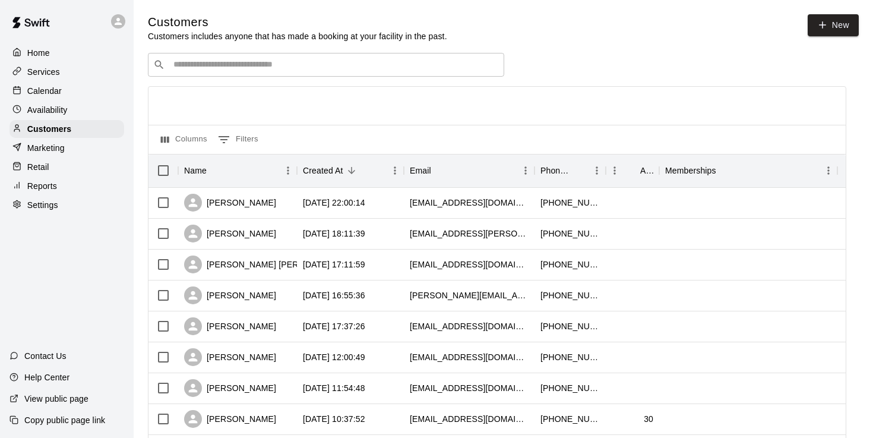
click at [226, 72] on div "​ ​" at bounding box center [326, 65] width 356 height 24
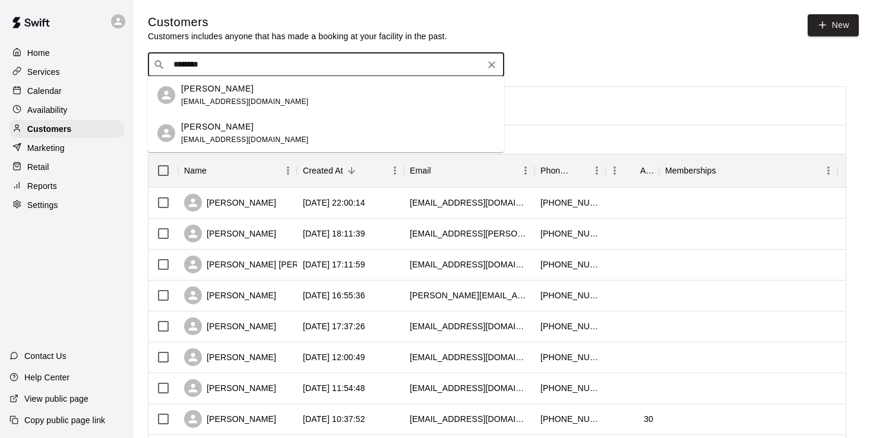
type input "*********"
click at [213, 89] on p "[PERSON_NAME]" at bounding box center [217, 89] width 72 height 12
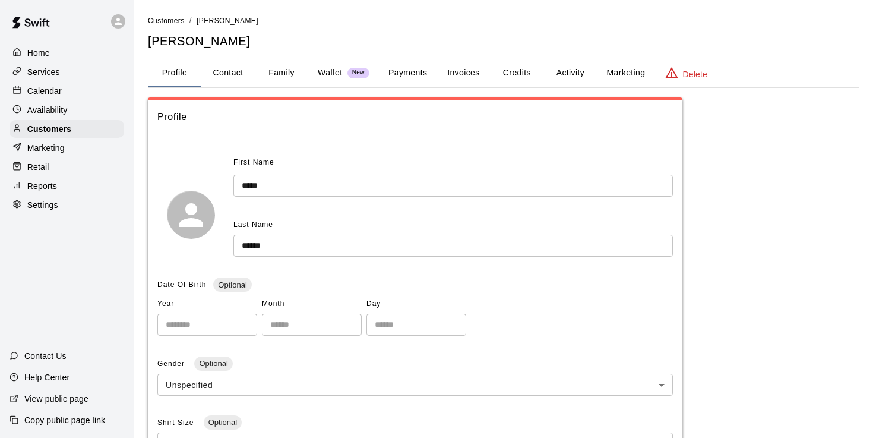
click at [284, 77] on button "Family" at bounding box center [281, 73] width 53 height 29
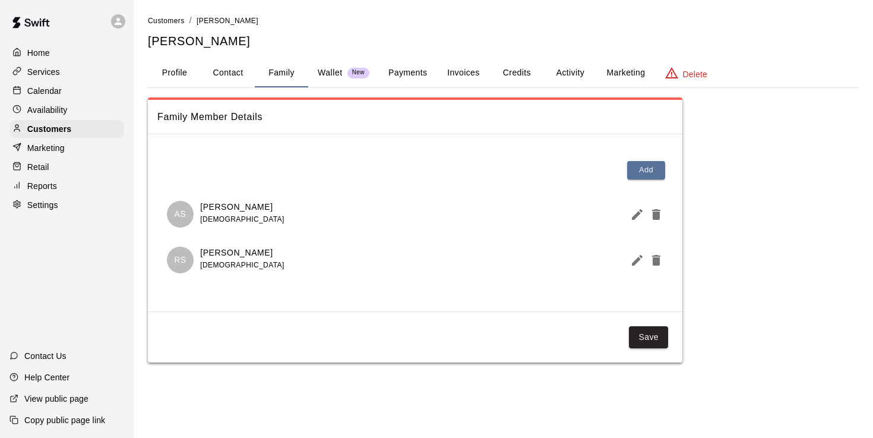
click at [326, 27] on div "Customers / Wendy Siford Wendy Siford" at bounding box center [503, 31] width 711 height 35
click at [298, 31] on div "Customers / Wendy Siford Wendy Siford" at bounding box center [503, 31] width 711 height 35
click at [584, 73] on button "Activity" at bounding box center [570, 73] width 53 height 29
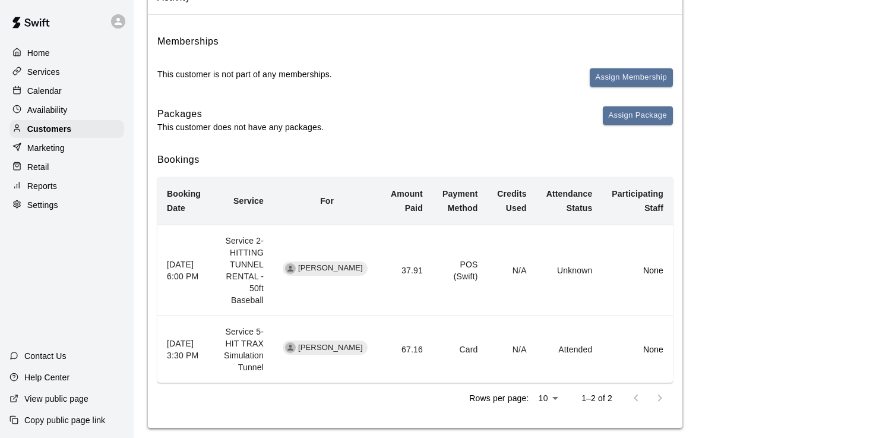
scroll to position [119, 0]
click at [42, 89] on p "Calendar" at bounding box center [44, 91] width 34 height 12
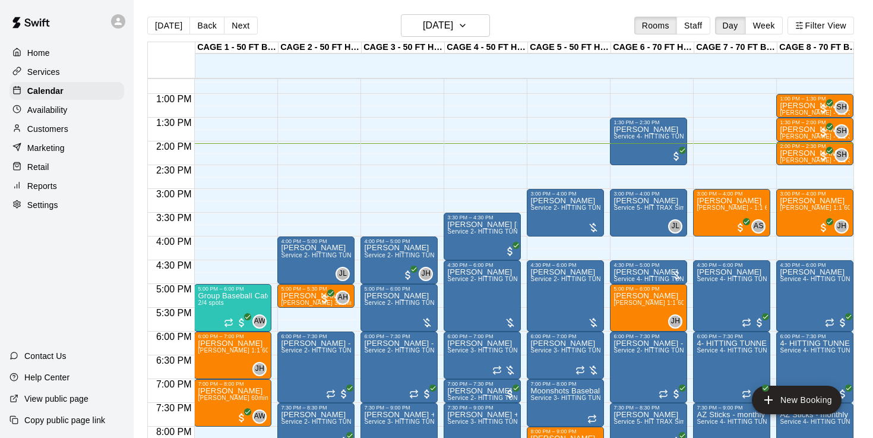
scroll to position [604, 0]
